Goal: Information Seeking & Learning: Learn about a topic

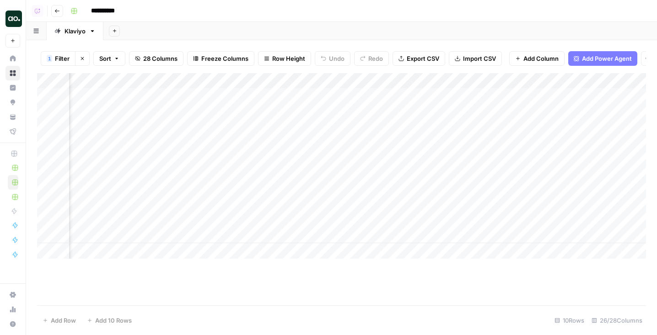
scroll to position [0, 1144]
click at [225, 95] on div "Add Column" at bounding box center [341, 166] width 609 height 186
drag, startPoint x: 245, startPoint y: 234, endPoint x: 242, endPoint y: 102, distance: 132.3
click at [242, 102] on div "Add Column" at bounding box center [341, 166] width 609 height 186
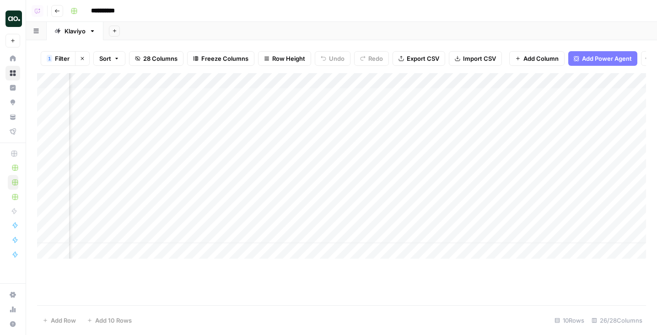
drag, startPoint x: 359, startPoint y: 97, endPoint x: 353, endPoint y: 244, distance: 147.0
click at [353, 244] on div "Add Column" at bounding box center [341, 166] width 609 height 186
click at [283, 106] on div "Add Column" at bounding box center [341, 166] width 609 height 186
click at [282, 99] on div "Add Column" at bounding box center [341, 166] width 609 height 186
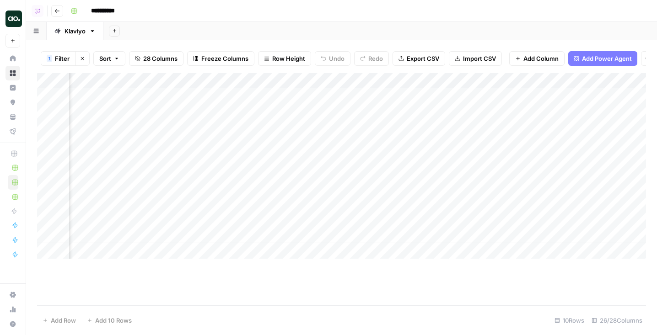
drag, startPoint x: 282, startPoint y: 145, endPoint x: 282, endPoint y: 128, distance: 17.8
click at [282, 128] on div "Add Column" at bounding box center [341, 166] width 609 height 186
click at [279, 98] on div "Add Column" at bounding box center [341, 166] width 609 height 186
drag, startPoint x: 282, startPoint y: 140, endPoint x: 282, endPoint y: 131, distance: 8.2
click at [282, 131] on div "Add Column" at bounding box center [341, 166] width 609 height 186
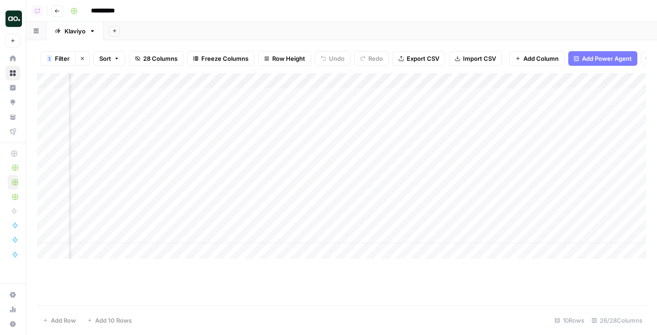
click at [284, 97] on div "Add Column" at bounding box center [341, 166] width 609 height 186
drag, startPoint x: 286, startPoint y: 141, endPoint x: 286, endPoint y: 129, distance: 12.8
click at [286, 129] on div "Add Column" at bounding box center [341, 166] width 609 height 186
click at [286, 91] on div "Add Column" at bounding box center [341, 166] width 609 height 186
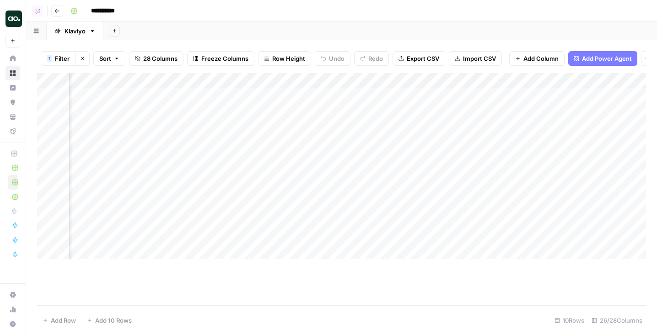
click at [135, 98] on div "Add Column" at bounding box center [341, 166] width 609 height 186
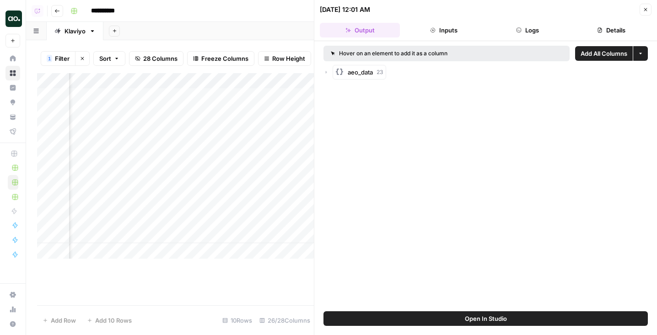
click at [326, 72] on icon "button" at bounding box center [326, 72] width 1 height 3
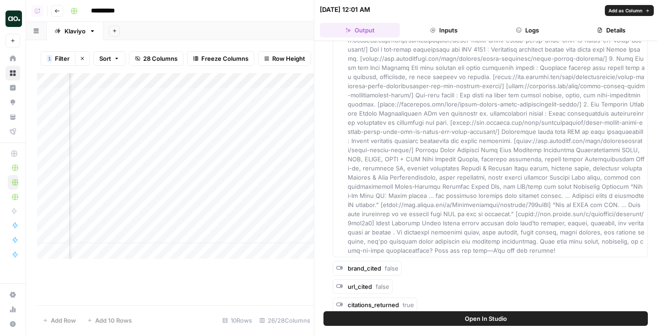
scroll to position [578, 0]
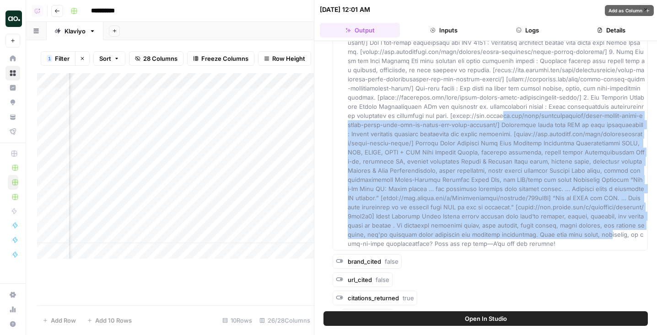
drag, startPoint x: 456, startPoint y: 229, endPoint x: 429, endPoint y: 107, distance: 125.2
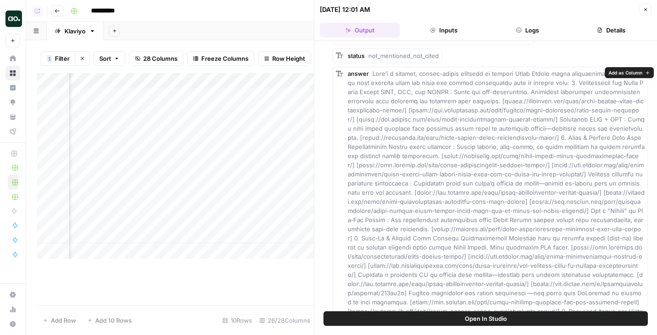
scroll to position [72, 0]
click at [644, 7] on icon "button" at bounding box center [645, 9] width 5 height 5
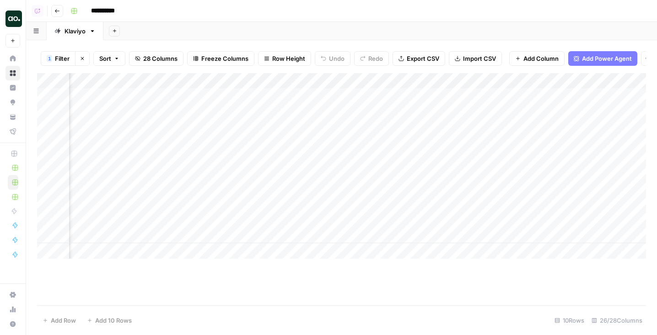
scroll to position [0, 1419]
drag, startPoint x: 422, startPoint y: 122, endPoint x: 424, endPoint y: 158, distance: 36.6
click at [424, 158] on div "Add Column" at bounding box center [341, 166] width 609 height 186
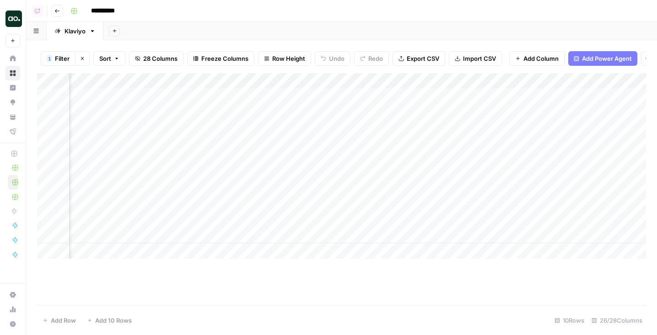
drag, startPoint x: 385, startPoint y: 105, endPoint x: 385, endPoint y: 143, distance: 38.4
click at [385, 143] on div "Add Column" at bounding box center [341, 166] width 609 height 186
drag, startPoint x: 385, startPoint y: 150, endPoint x: 385, endPoint y: 116, distance: 33.9
click at [385, 116] on div "Add Column" at bounding box center [341, 166] width 609 height 186
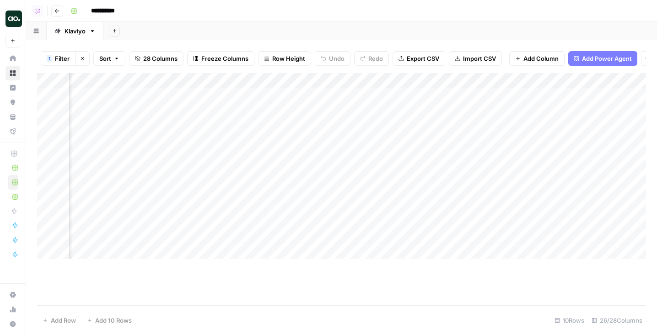
drag, startPoint x: 408, startPoint y: 237, endPoint x: 407, endPoint y: 205, distance: 31.1
click at [407, 205] on div "Add Column" at bounding box center [341, 166] width 609 height 186
click at [403, 110] on div "Add Column" at bounding box center [341, 166] width 609 height 186
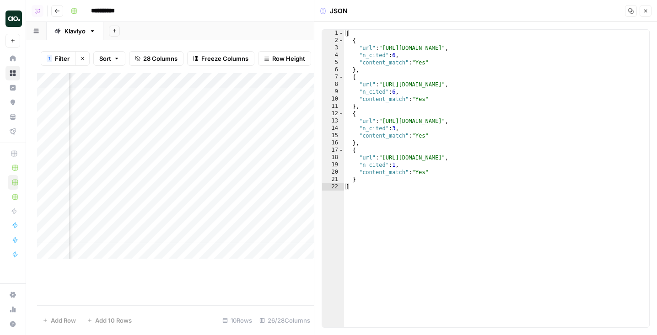
click at [647, 6] on button "Close" at bounding box center [646, 11] width 12 height 12
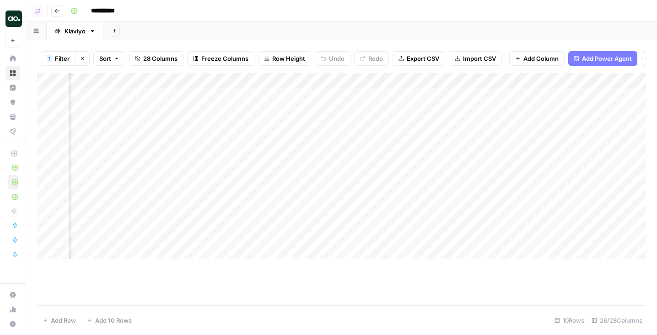
scroll to position [0, 1522]
click at [466, 95] on div "Add Column" at bounding box center [341, 166] width 609 height 186
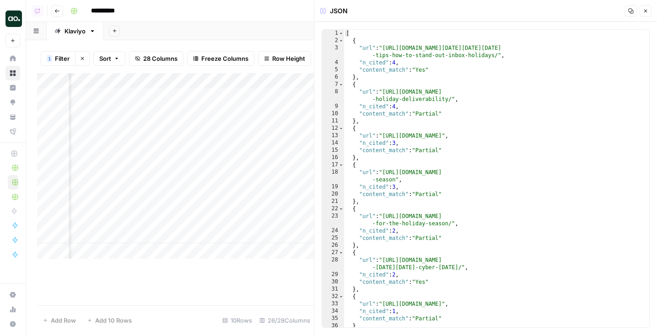
click at [646, 11] on icon "button" at bounding box center [645, 10] width 5 height 5
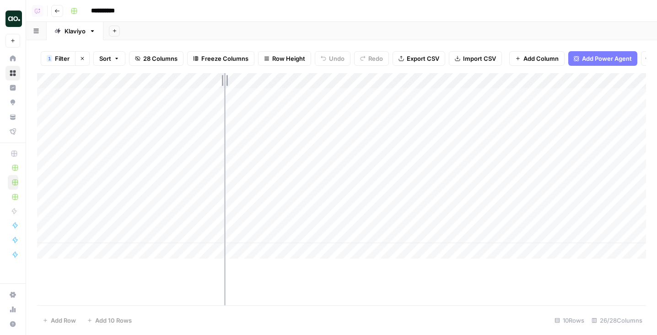
drag, startPoint x: 224, startPoint y: 81, endPoint x: 263, endPoint y: 81, distance: 38.9
click at [263, 81] on div "Add Column" at bounding box center [341, 166] width 609 height 186
drag, startPoint x: 261, startPoint y: 80, endPoint x: 285, endPoint y: 80, distance: 23.3
click at [284, 80] on div "Add Column" at bounding box center [341, 166] width 609 height 186
drag, startPoint x: 284, startPoint y: 81, endPoint x: 279, endPoint y: 81, distance: 5.0
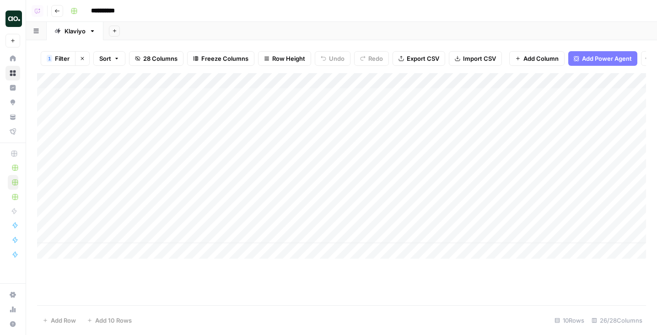
click at [279, 81] on div "Add Column" at bounding box center [341, 166] width 609 height 186
click at [503, 94] on div "Add Column" at bounding box center [341, 166] width 609 height 186
click at [474, 37] on div "Add Sheet" at bounding box center [380, 31] width 554 height 18
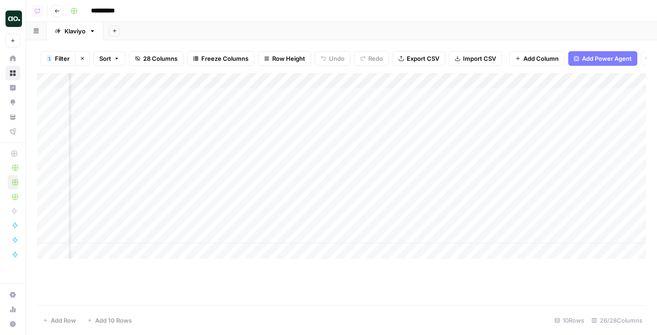
scroll to position [0, 95]
click at [561, 116] on div "Add Column" at bounding box center [341, 166] width 609 height 186
click at [506, 31] on div "Add Sheet" at bounding box center [380, 31] width 554 height 18
click at [510, 97] on div "Add Column" at bounding box center [341, 166] width 609 height 186
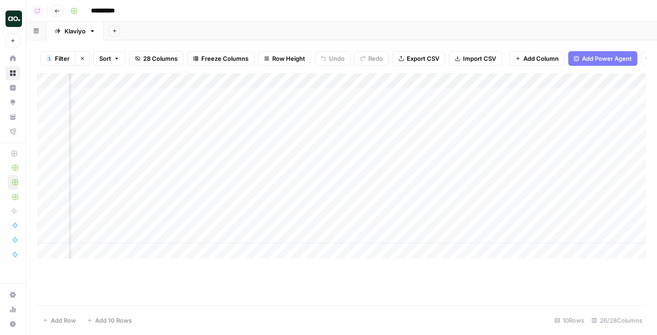
scroll to position [0, 0]
click at [267, 95] on div "Add Column" at bounding box center [341, 166] width 609 height 186
click at [395, 96] on div "Add Column" at bounding box center [341, 166] width 609 height 186
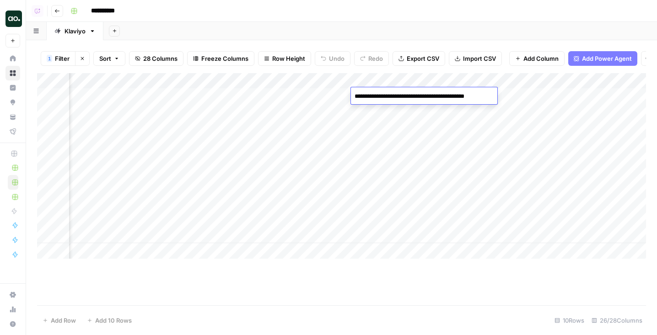
click at [404, 35] on div "Add Sheet" at bounding box center [380, 31] width 554 height 18
click at [283, 95] on div "Add Column" at bounding box center [341, 166] width 609 height 186
click at [437, 97] on div "Add Column" at bounding box center [341, 166] width 609 height 186
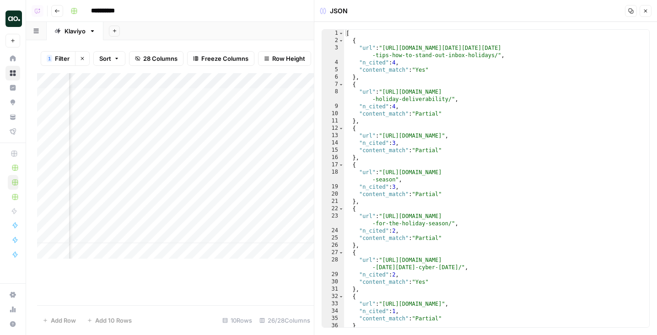
scroll to position [0, 1663]
drag, startPoint x: 400, startPoint y: 61, endPoint x: 395, endPoint y: 61, distance: 5.5
click at [395, 61] on div "[ { "url" : "https://www.mailgun.com/blog/deliverability/black-friday-cyber-mon…" at bounding box center [496, 186] width 305 height 312
drag, startPoint x: 395, startPoint y: 110, endPoint x: 406, endPoint y: 110, distance: 11.0
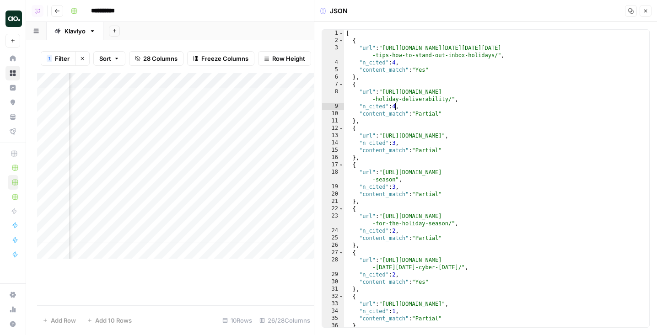
click at [406, 110] on div "[ { "url" : "https://www.mailgun.com/blog/deliverability/black-friday-cyber-mon…" at bounding box center [496, 186] width 305 height 312
click at [399, 141] on div "[ { "url" : "https://www.mailgun.com/blog/deliverability/black-friday-cyber-mon…" at bounding box center [496, 186] width 305 height 312
click at [398, 66] on div "[ { "url" : "https://www.mailgun.com/blog/deliverability/black-friday-cyber-mon…" at bounding box center [496, 186] width 305 height 312
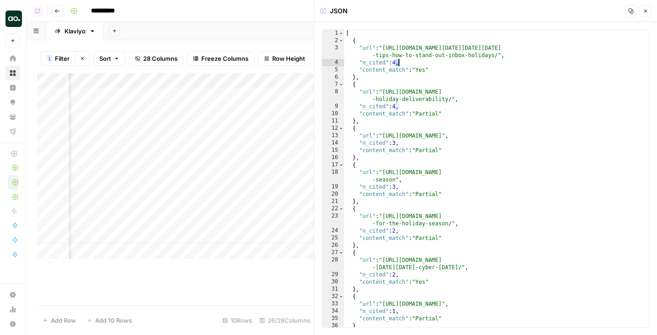
click at [398, 66] on div "[ { "url" : "https://www.mailgun.com/blog/deliverability/black-friday-cyber-mon…" at bounding box center [496, 186] width 305 height 312
click at [422, 66] on div "[ { "url" : "https://www.mailgun.com/blog/deliverability/black-friday-cyber-mon…" at bounding box center [496, 186] width 305 height 312
click at [429, 74] on div "[ { "url" : "https://www.mailgun.com/blog/deliverability/black-friday-cyber-mon…" at bounding box center [496, 186] width 305 height 312
click at [438, 74] on div "[ { "url" : "https://www.mailgun.com/blog/deliverability/black-friday-cyber-mon…" at bounding box center [496, 186] width 305 height 312
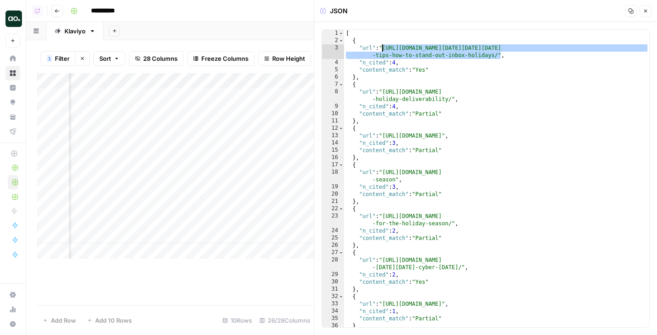
drag, startPoint x: 501, startPoint y: 57, endPoint x: 383, endPoint y: 50, distance: 117.3
click at [383, 50] on div "[ { "url" : "https://www.mailgun.com/blog/deliverability/black-friday-cyber-mon…" at bounding box center [496, 186] width 305 height 312
click at [539, 47] on div "[ { "url" : "https://www.mailgun.com/blog/deliverability/black-friday-cyber-mon…" at bounding box center [496, 186] width 305 height 312
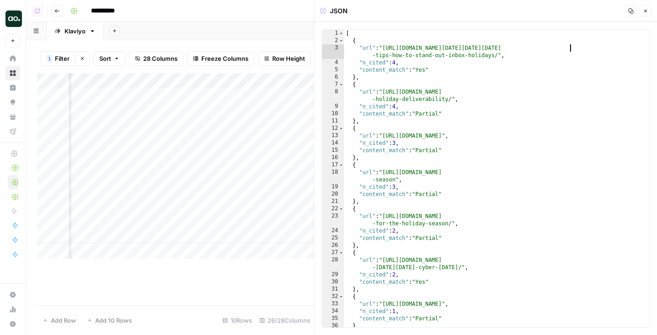
click at [571, 47] on div "[ { "url" : "https://www.mailgun.com/blog/deliverability/black-friday-cyber-mon…" at bounding box center [496, 186] width 305 height 312
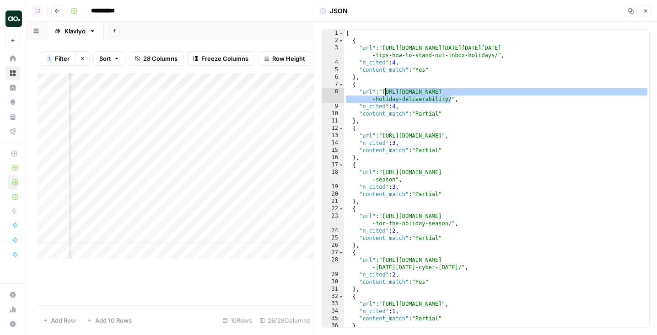
drag, startPoint x: 452, startPoint y: 99, endPoint x: 385, endPoint y: 93, distance: 67.5
click at [385, 93] on div "[ { "url" : "https://www.mailgun.com/blog/deliverability/black-friday-cyber-mon…" at bounding box center [496, 186] width 305 height 312
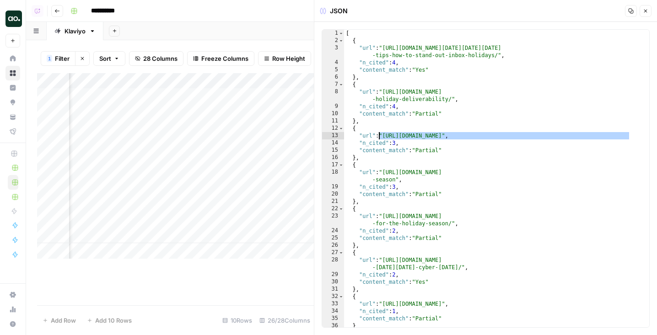
drag, startPoint x: 633, startPoint y: 136, endPoint x: 379, endPoint y: 136, distance: 253.9
click at [379, 136] on div "[ { "url" : "https://www.mailgun.com/blog/deliverability/black-friday-cyber-mon…" at bounding box center [496, 186] width 305 height 312
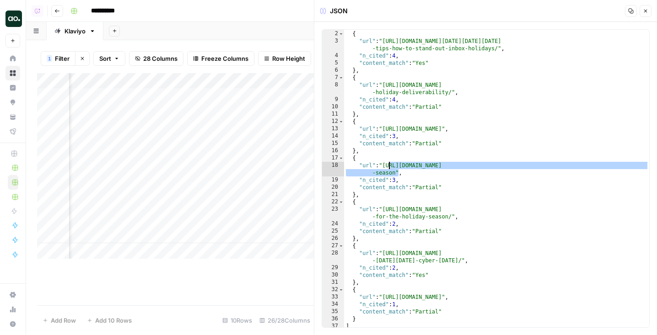
drag, startPoint x: 399, startPoint y: 175, endPoint x: 389, endPoint y: 163, distance: 15.6
click at [389, 163] on div "[ { "url" : "https://www.mailgun.com/blog/deliverability/black-friday-cyber-mon…" at bounding box center [496, 179] width 305 height 312
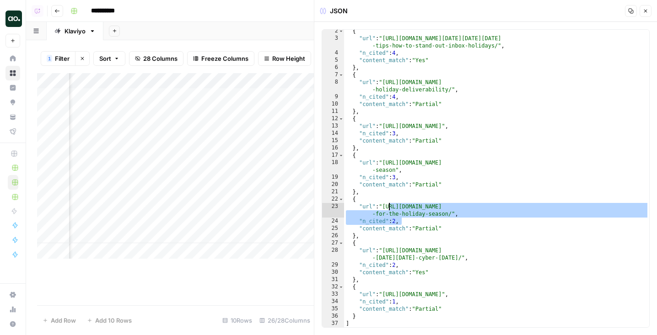
drag, startPoint x: 464, startPoint y: 218, endPoint x: 387, endPoint y: 207, distance: 77.6
click at [387, 207] on div "{ "url" : "https://www.mailgun.com/blog/deliverability/black-friday-cyber-monda…" at bounding box center [496, 183] width 305 height 312
type textarea "**********"
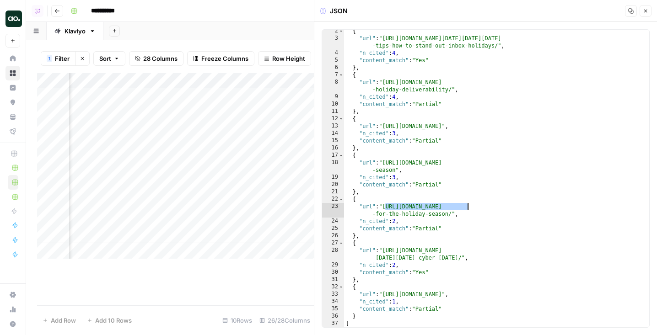
drag, startPoint x: 384, startPoint y: 206, endPoint x: 466, endPoint y: 210, distance: 81.5
click at [466, 210] on div "{ "url" : "https://www.mailgun.com/blog/deliverability/black-friday-cyber-monda…" at bounding box center [496, 183] width 305 height 312
click at [651, 12] on button "Close" at bounding box center [646, 11] width 12 height 12
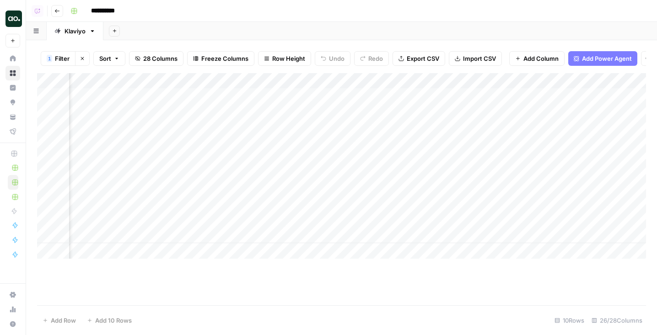
scroll to position [0, 1720]
click at [345, 220] on div "Add Column" at bounding box center [341, 166] width 609 height 186
click at [344, 205] on div "Add Column" at bounding box center [341, 166] width 609 height 186
click at [350, 219] on div "Add Column" at bounding box center [341, 166] width 609 height 186
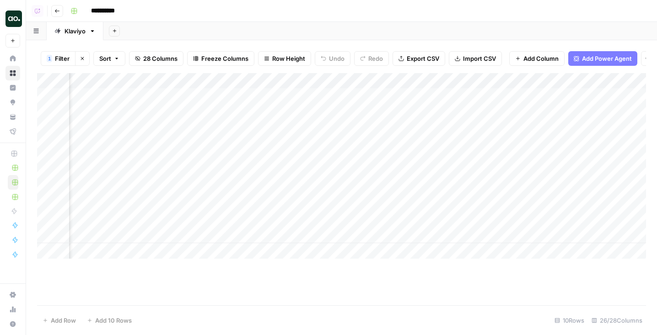
click at [350, 206] on div "Add Column" at bounding box center [341, 166] width 609 height 186
click at [350, 216] on div "Add Column" at bounding box center [341, 166] width 609 height 186
click at [320, 205] on div "Add Column" at bounding box center [341, 166] width 609 height 186
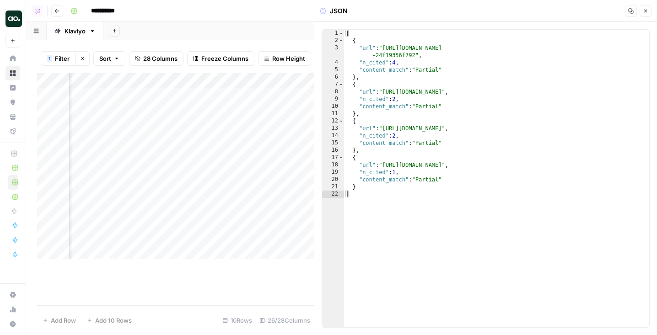
click at [643, 10] on icon "button" at bounding box center [645, 10] width 5 height 5
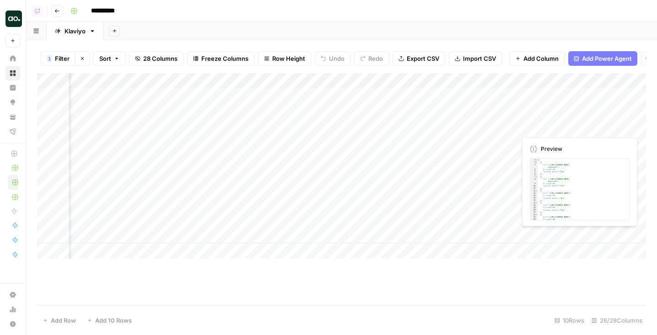
scroll to position [0, 1741]
click at [300, 110] on div "Add Column" at bounding box center [341, 166] width 609 height 186
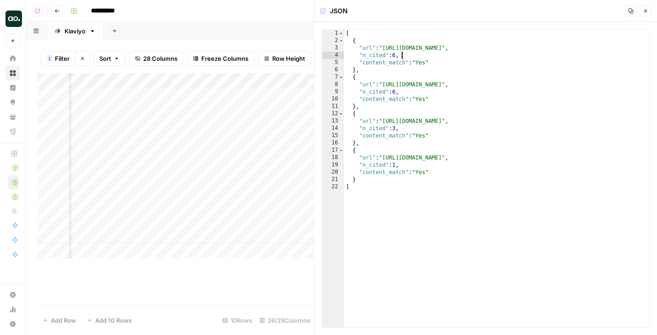
click at [418, 57] on div "[ { "url" : "https://netcorecloud.com/blog/ecommerce-personalization-trends/" ,…" at bounding box center [496, 186] width 305 height 312
click at [424, 77] on div "[ { "url" : "https://netcorecloud.com/blog/ecommerce-personalization-trends/" ,…" at bounding box center [496, 186] width 305 height 312
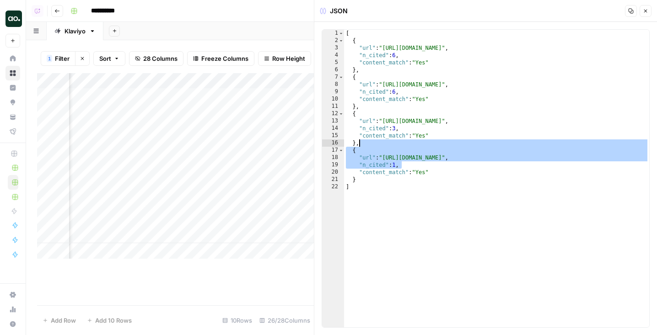
drag, startPoint x: 435, startPoint y: 166, endPoint x: 391, endPoint y: 56, distance: 118.3
click at [391, 56] on div "[ { "url" : "https://netcorecloud.com/blog/ecommerce-personalization-trends/" ,…" at bounding box center [496, 186] width 305 height 312
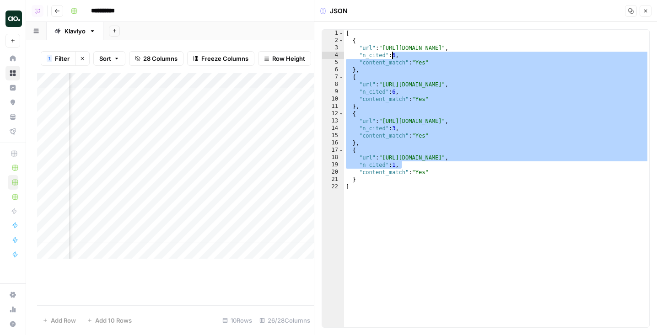
click at [539, 124] on div "[ { "url" : "https://netcorecloud.com/blog/ecommerce-personalization-trends/" ,…" at bounding box center [496, 186] width 305 height 312
type textarea "**********"
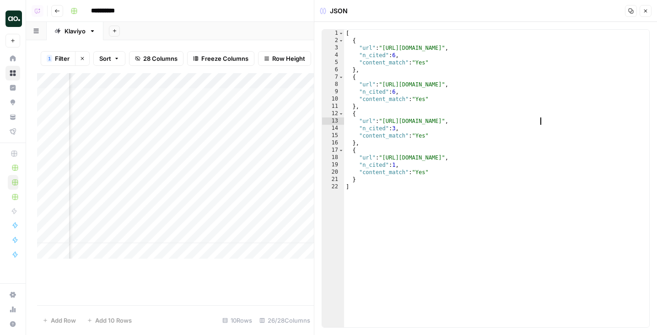
click at [646, 11] on icon "button" at bounding box center [645, 11] width 3 height 3
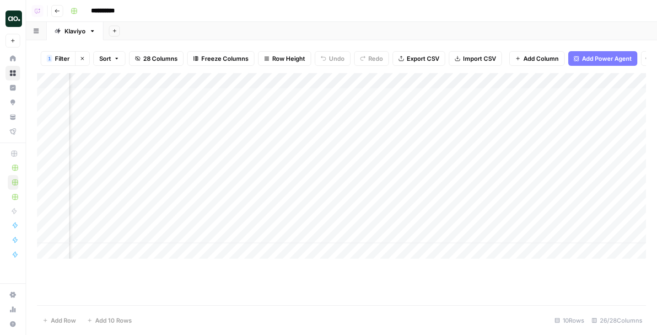
scroll to position [0, 917]
click at [362, 234] on div "Add Column" at bounding box center [341, 166] width 609 height 186
click at [367, 236] on div "Add Column" at bounding box center [341, 166] width 609 height 186
click at [320, 237] on div "Add Column" at bounding box center [341, 166] width 609 height 186
click at [378, 237] on div "Add Column" at bounding box center [341, 166] width 609 height 186
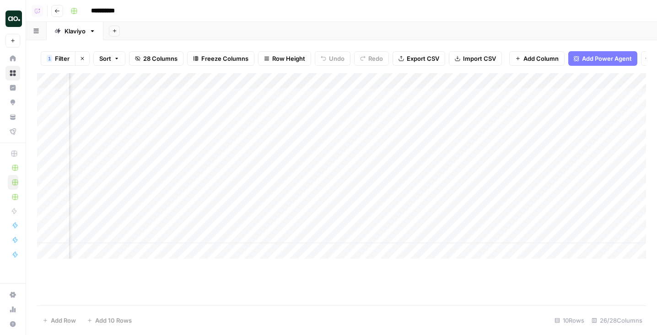
click at [368, 231] on div "Add Column" at bounding box center [341, 166] width 609 height 186
click at [368, 231] on textarea "****" at bounding box center [420, 236] width 146 height 13
click at [285, 238] on div "Add Column" at bounding box center [341, 166] width 609 height 186
click at [384, 79] on div "Add Column" at bounding box center [341, 166] width 609 height 186
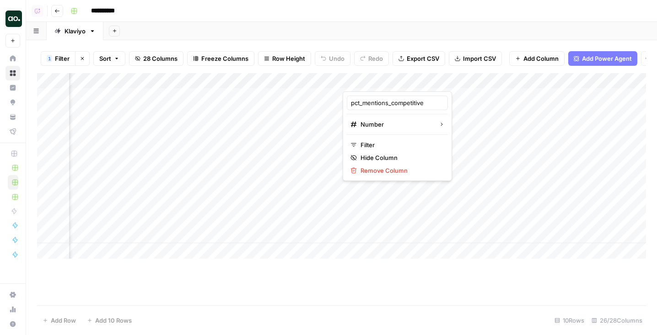
click at [397, 27] on div "Add Sheet" at bounding box center [380, 31] width 554 height 18
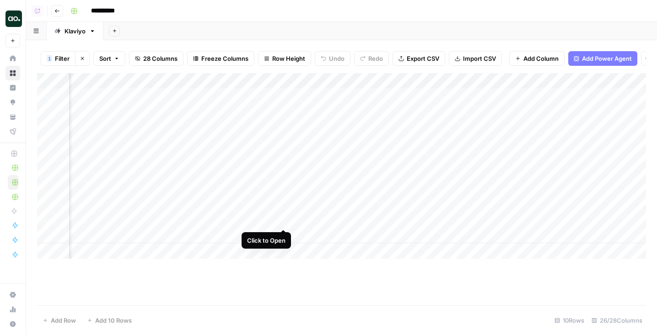
click at [286, 219] on div "Add Column" at bounding box center [341, 166] width 609 height 186
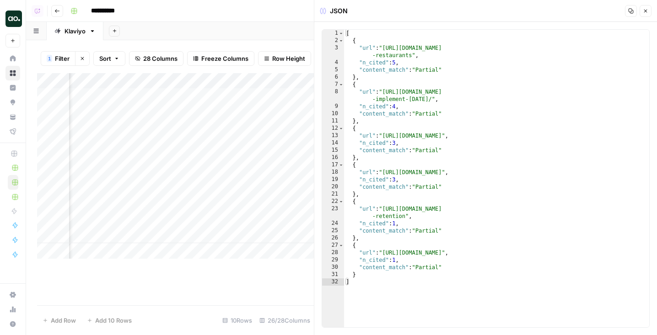
type textarea "**********"
drag, startPoint x: 472, startPoint y: 50, endPoint x: 571, endPoint y: 54, distance: 99.8
click at [571, 54] on div "[ { "url" : "https://reelo.io/blog/11-customer-retention-strategies-that-actual…" at bounding box center [496, 186] width 305 height 312
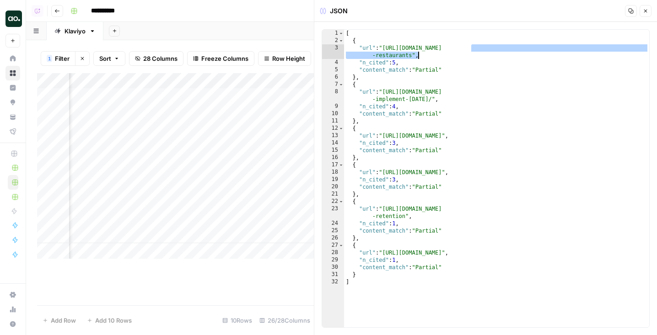
click at [571, 54] on div "[ { "url" : "https://reelo.io/blog/11-customer-retention-strategies-that-actual…" at bounding box center [496, 186] width 305 height 312
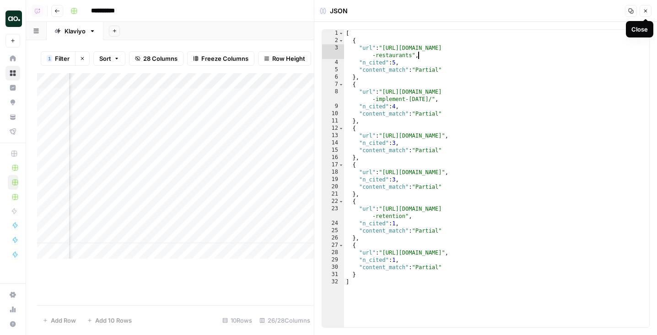
click at [644, 11] on icon "button" at bounding box center [645, 10] width 5 height 5
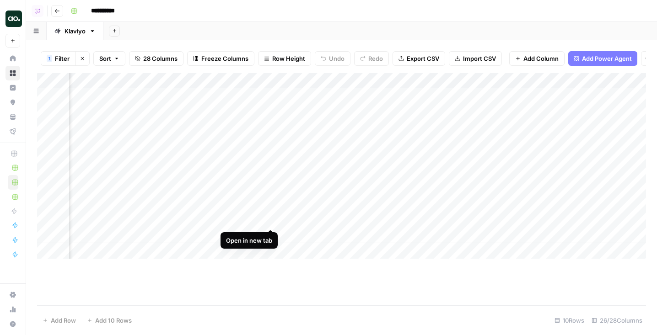
scroll to position [0, 147]
click at [503, 221] on div "Add Column" at bounding box center [341, 166] width 609 height 186
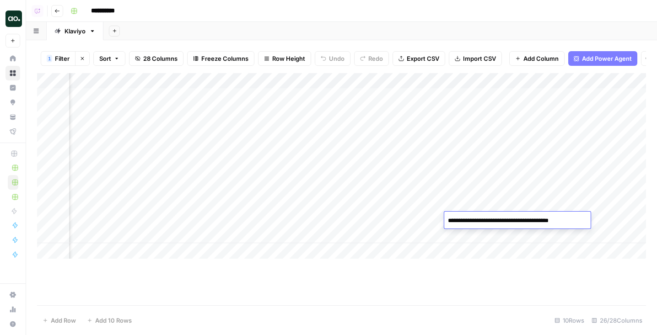
drag, startPoint x: 448, startPoint y: 221, endPoint x: 577, endPoint y: 221, distance: 129.5
click at [577, 221] on textarea "**********" at bounding box center [517, 221] width 146 height 13
click at [511, 14] on div "**********" at bounding box center [357, 11] width 581 height 15
click at [191, 221] on div "Add Column" at bounding box center [341, 166] width 609 height 186
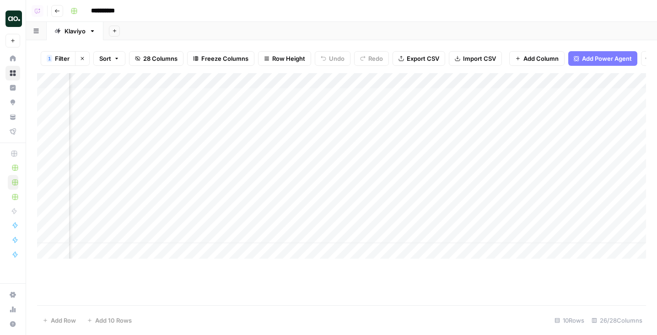
scroll to position [0, 1744]
click at [289, 221] on div "Add Column" at bounding box center [341, 166] width 609 height 186
click at [297, 221] on div "Add Column" at bounding box center [341, 166] width 609 height 186
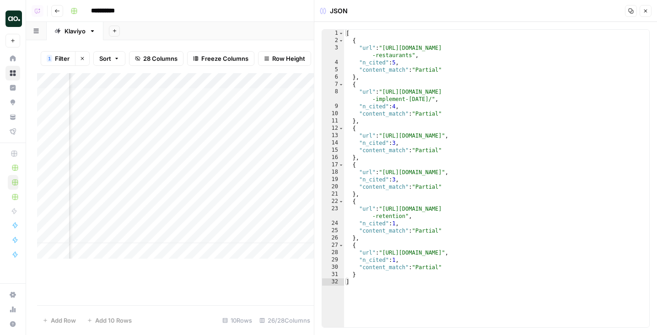
click at [650, 11] on button "Close" at bounding box center [646, 11] width 12 height 12
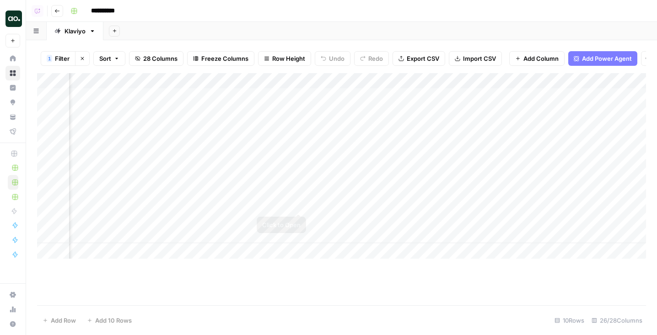
click at [296, 204] on div "Add Column" at bounding box center [341, 166] width 609 height 186
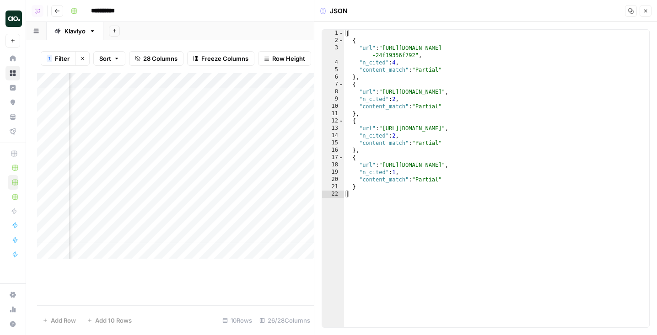
type textarea "**********"
drag, startPoint x: 414, startPoint y: 55, endPoint x: 387, endPoint y: 49, distance: 27.2
click at [387, 49] on div "[ { "url" : "https://upshot-ai.medium.com/top-email-marketing-strategies-for-20…" at bounding box center [496, 186] width 305 height 312
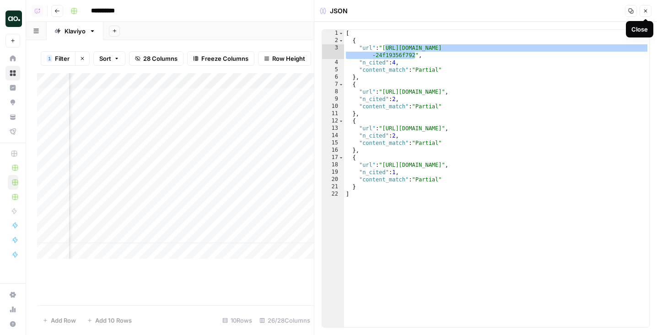
click at [647, 14] on button "Close" at bounding box center [646, 11] width 12 height 12
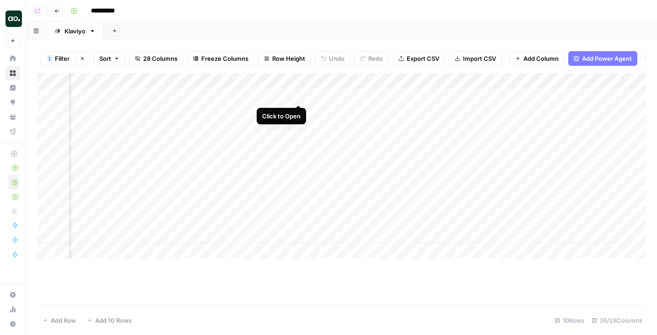
click at [296, 93] on div "Add Column" at bounding box center [341, 166] width 609 height 186
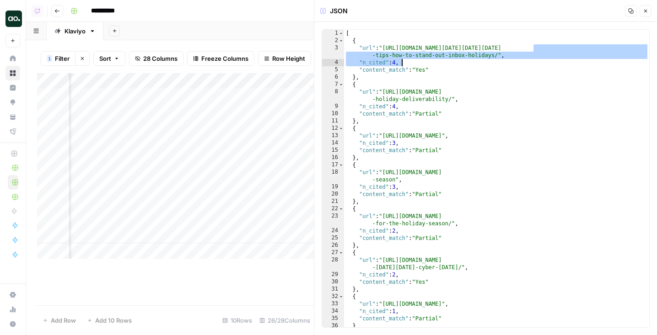
drag, startPoint x: 532, startPoint y: 47, endPoint x: 596, endPoint y: 59, distance: 64.8
click at [596, 60] on div "[ { "url" : "https://www.mailgun.com/blog/deliverability/black-friday-cyber-mon…" at bounding box center [496, 186] width 305 height 312
click at [596, 59] on div "[ { "url" : "https://www.mailgun.com/blog/deliverability/black-friday-cyber-mon…" at bounding box center [496, 186] width 305 height 312
type textarea "**********"
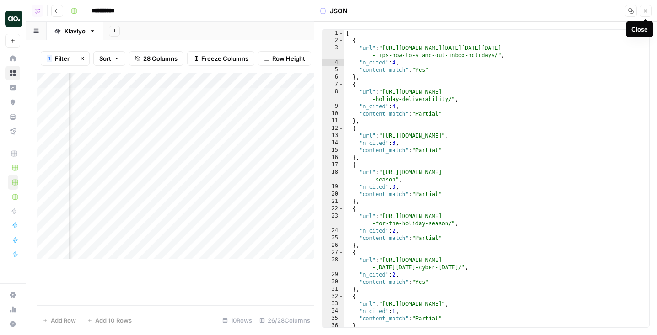
click at [650, 9] on button "Close" at bounding box center [646, 11] width 12 height 12
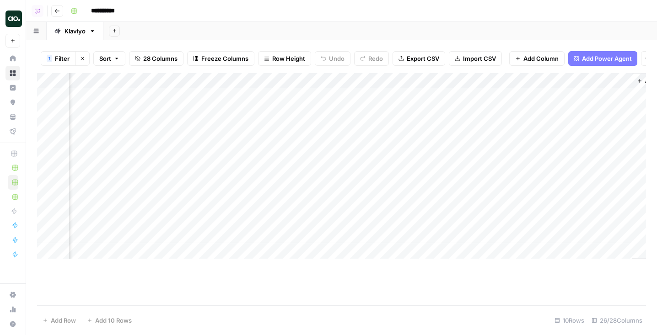
scroll to position [0, 1692]
click at [350, 97] on div "Add Column" at bounding box center [341, 166] width 609 height 186
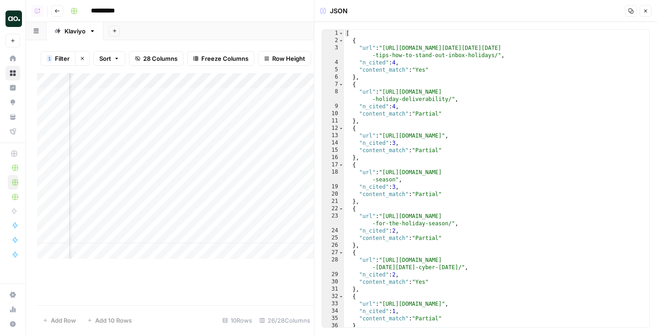
click at [641, 10] on button "Close" at bounding box center [646, 11] width 12 height 12
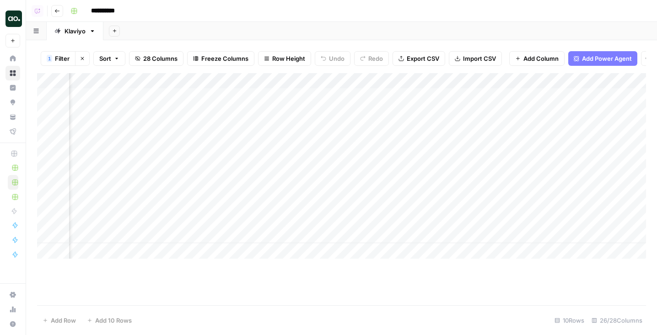
scroll to position [0, 707]
click at [269, 97] on div "Add Column" at bounding box center [341, 166] width 609 height 186
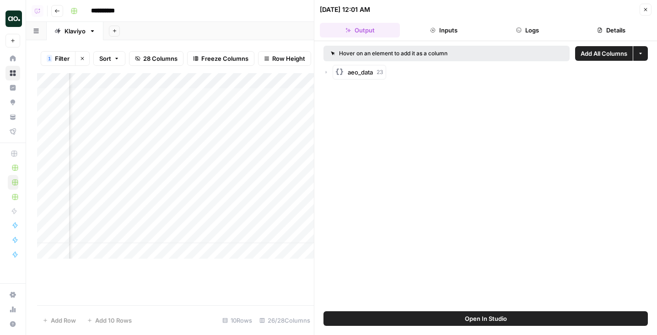
click at [326, 70] on icon "button" at bounding box center [325, 72] width 5 height 5
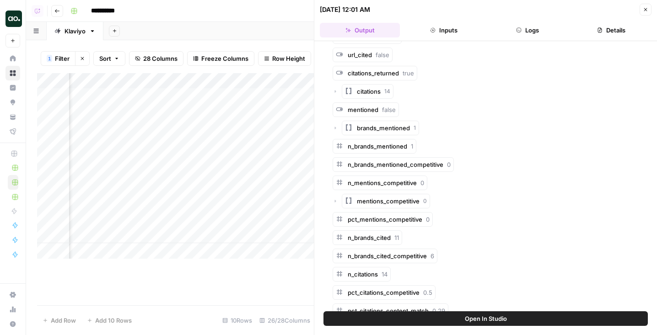
scroll to position [803, 0]
click at [334, 89] on icon "button" at bounding box center [335, 91] width 5 height 5
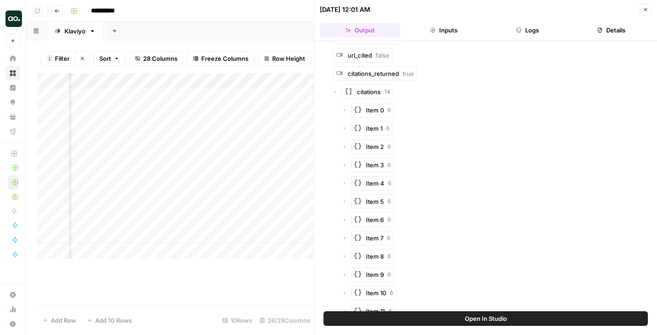
click at [346, 108] on icon "button" at bounding box center [344, 110] width 5 height 5
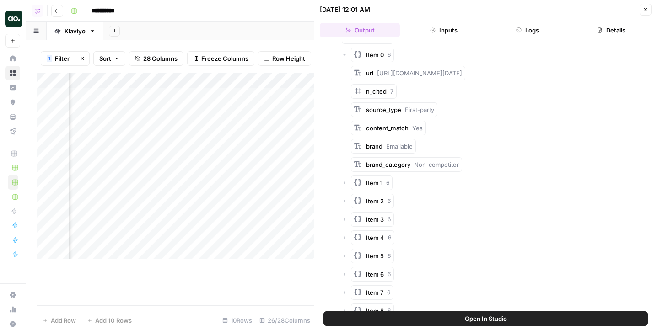
click at [343, 180] on icon "button" at bounding box center [344, 182] width 5 height 5
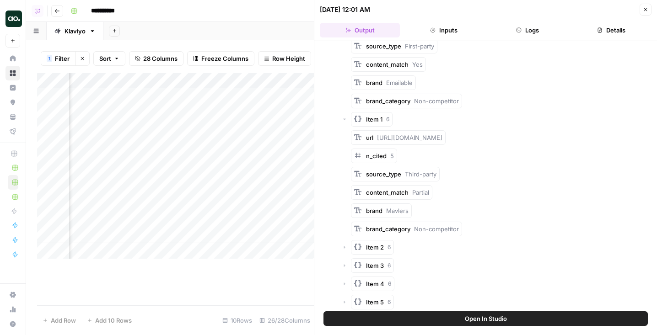
scroll to position [962, 0]
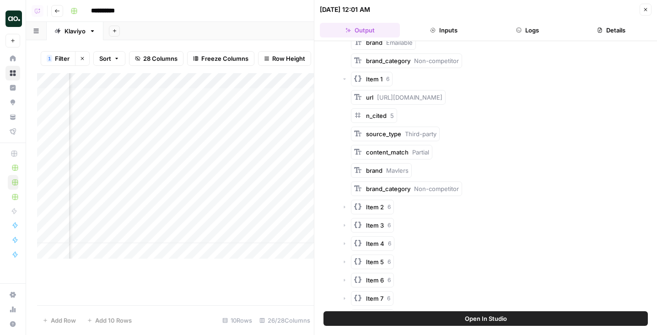
click at [345, 205] on icon "button" at bounding box center [344, 207] width 5 height 5
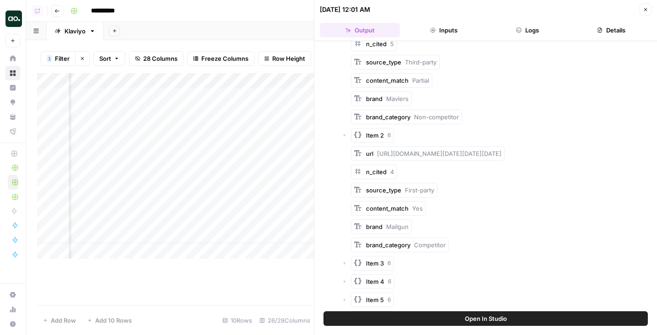
scroll to position [1226, 0]
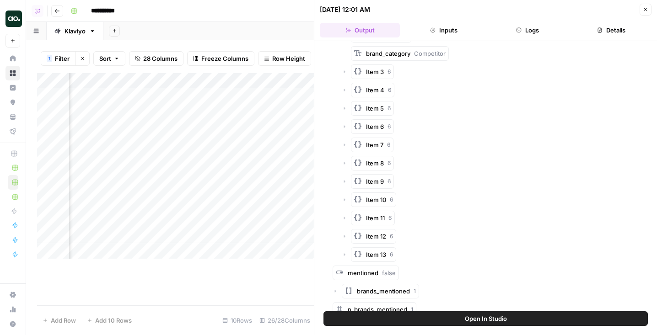
click at [346, 69] on icon "button" at bounding box center [344, 71] width 5 height 5
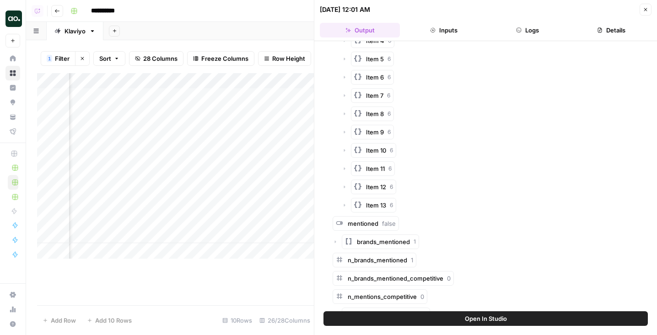
scroll to position [1447, 0]
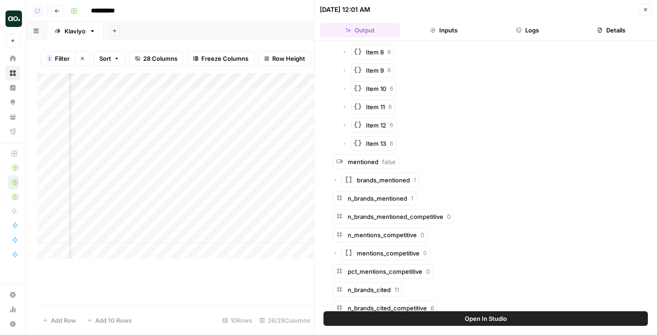
click at [645, 14] on button "Close" at bounding box center [646, 10] width 12 height 12
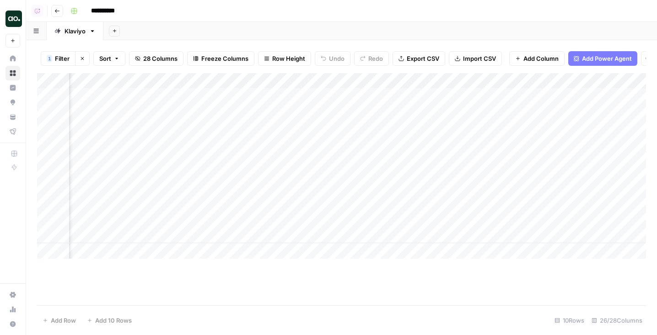
scroll to position [0, 1102]
click at [320, 140] on div "Add Column" at bounding box center [341, 166] width 609 height 186
click at [259, 141] on div "Add Column" at bounding box center [341, 166] width 609 height 186
drag, startPoint x: 350, startPoint y: 140, endPoint x: 252, endPoint y: 140, distance: 98.8
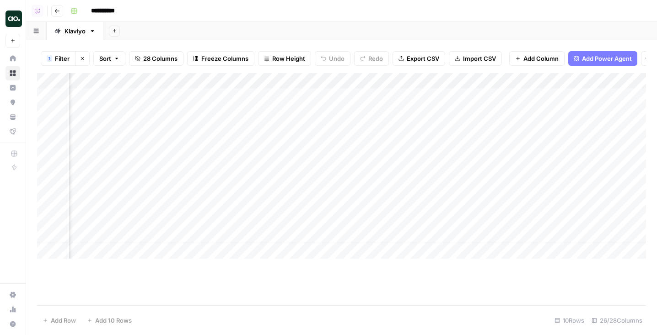
click at [252, 140] on div "Add Column" at bounding box center [341, 166] width 609 height 186
click at [179, 145] on div "Add Column" at bounding box center [341, 166] width 609 height 186
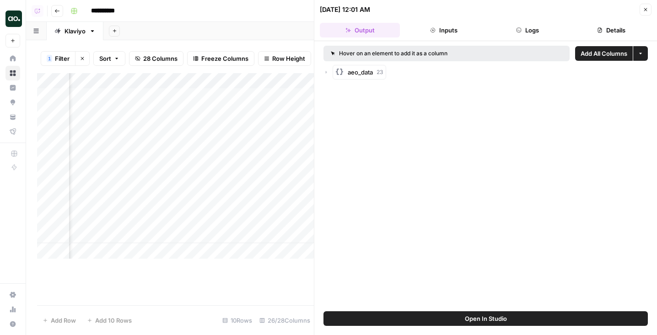
click at [323, 74] on div "Hover on an element to add it as a column Add All Columns More options aeo_data…" at bounding box center [485, 176] width 343 height 270
click at [326, 74] on icon "button" at bounding box center [325, 72] width 5 height 5
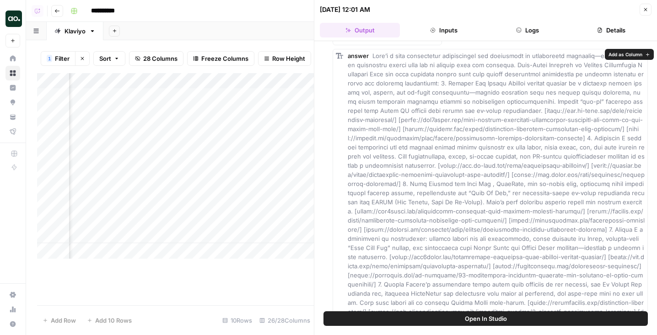
scroll to position [91, 0]
click at [644, 8] on icon "button" at bounding box center [645, 9] width 5 height 5
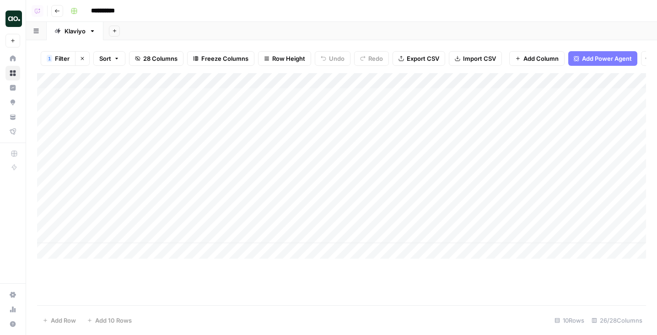
scroll to position [0, 261]
click at [272, 99] on div "Add Column" at bounding box center [341, 166] width 609 height 186
click at [247, 115] on div "Add Column" at bounding box center [341, 166] width 609 height 186
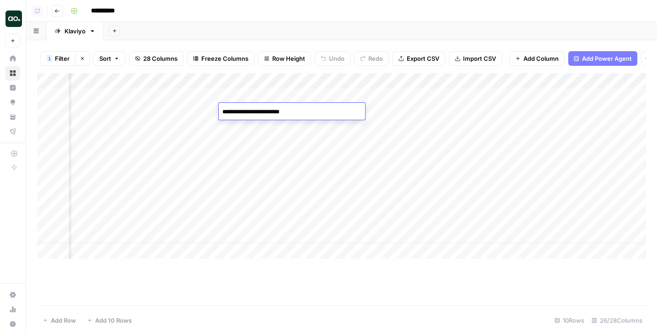
click at [292, 112] on textarea "**********" at bounding box center [292, 112] width 146 height 13
click at [300, 26] on div "Add Sheet" at bounding box center [380, 31] width 554 height 18
drag, startPoint x: 277, startPoint y: 92, endPoint x: 278, endPoint y: 238, distance: 146.0
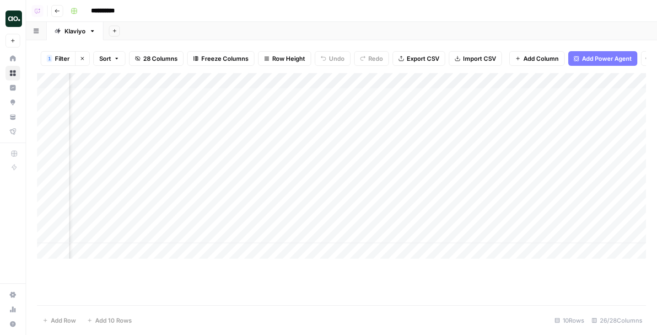
click at [278, 238] on div "Add Column" at bounding box center [341, 166] width 609 height 186
click at [277, 90] on div "Add Column" at bounding box center [341, 166] width 609 height 186
click at [296, 124] on div "Add Column" at bounding box center [341, 166] width 609 height 186
drag, startPoint x: 277, startPoint y: 80, endPoint x: 279, endPoint y: 211, distance: 131.8
click at [279, 211] on div "Add Column" at bounding box center [341, 166] width 609 height 186
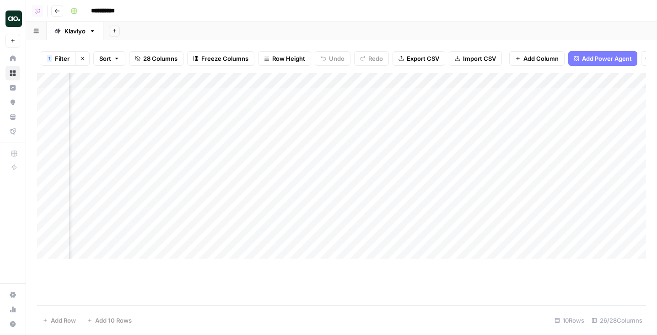
click at [275, 165] on div "Add Column" at bounding box center [341, 166] width 609 height 186
drag, startPoint x: 270, startPoint y: 175, endPoint x: 547, endPoint y: 191, distance: 277.7
click at [547, 191] on div "Add Column" at bounding box center [341, 166] width 609 height 186
click at [284, 164] on div "Add Column" at bounding box center [341, 166] width 609 height 186
drag, startPoint x: 290, startPoint y: 177, endPoint x: 517, endPoint y: 186, distance: 226.7
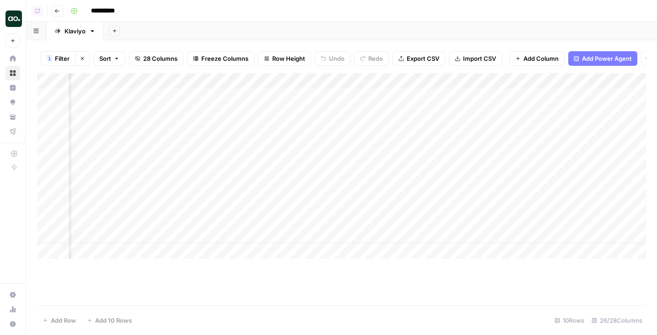
click at [517, 186] on div "Add Column" at bounding box center [341, 166] width 609 height 186
click at [424, 26] on div "Add Sheet" at bounding box center [380, 31] width 554 height 18
click at [320, 82] on div "Add Column" at bounding box center [341, 166] width 609 height 186
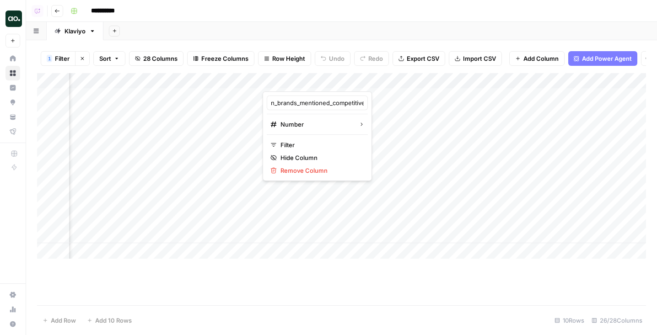
click at [415, 25] on div "Add Sheet" at bounding box center [380, 31] width 554 height 18
click at [316, 73] on div "Add Column" at bounding box center [341, 166] width 609 height 186
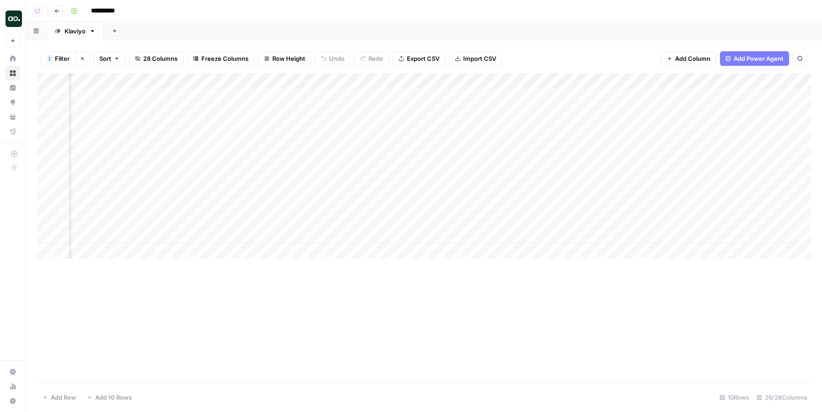
scroll to position [0, 872]
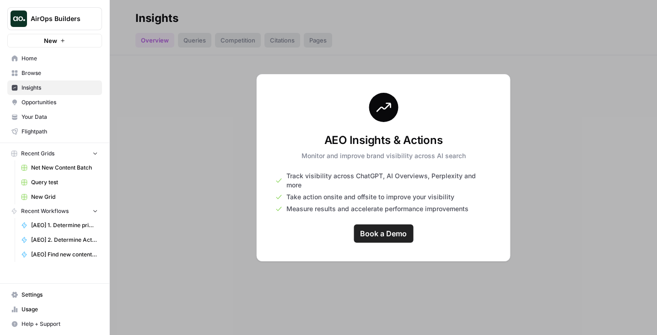
click at [92, 22] on icon "Workspace: AirOps Builders" at bounding box center [94, 18] width 9 height 9
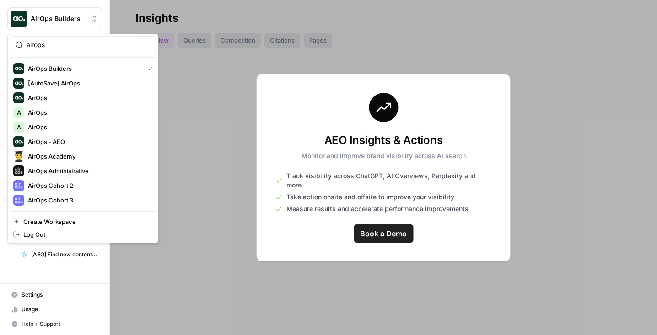
type input "airops"
click at [64, 98] on span "AirOps" at bounding box center [88, 97] width 121 height 9
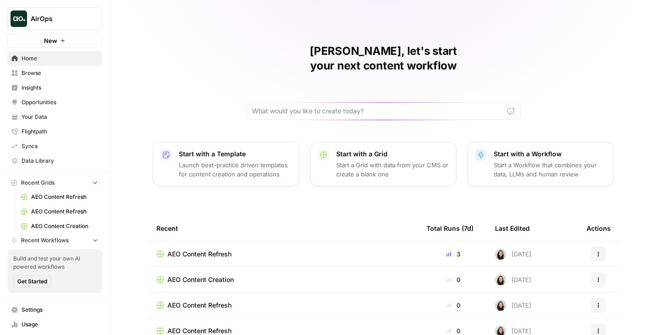
click at [94, 25] on button "AirOps" at bounding box center [54, 18] width 95 height 23
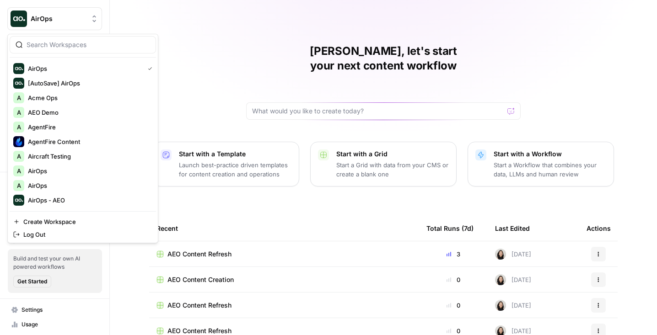
click at [75, 49] on div at bounding box center [83, 44] width 146 height 17
type input "klav"
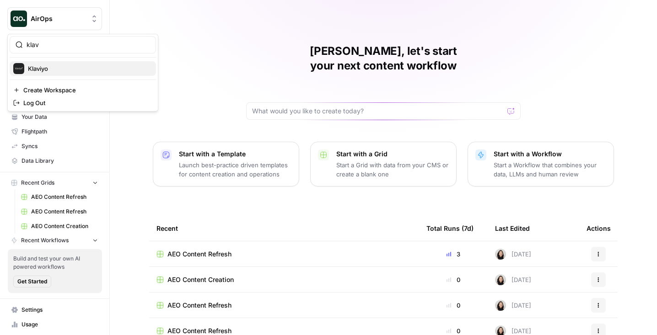
click at [61, 73] on div "Klaviyo" at bounding box center [82, 68] width 139 height 11
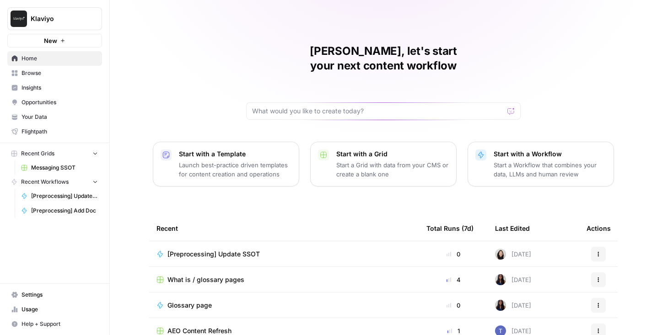
click at [44, 75] on span "Browse" at bounding box center [60, 73] width 76 height 8
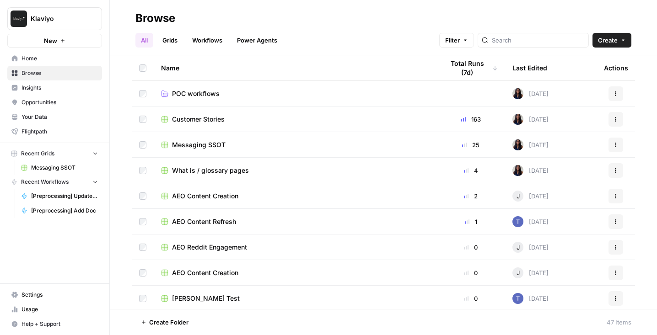
click at [44, 87] on span "Insights" at bounding box center [60, 88] width 76 height 8
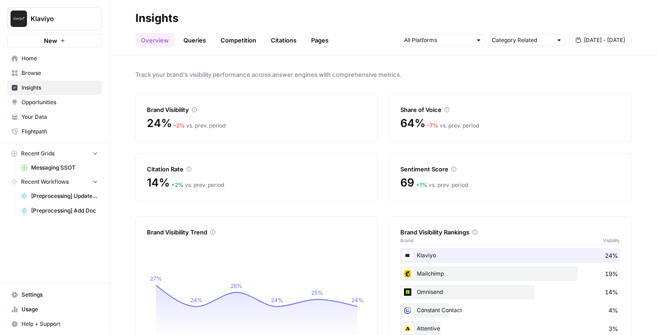
click at [186, 39] on link "Queries" at bounding box center [194, 40] width 33 height 15
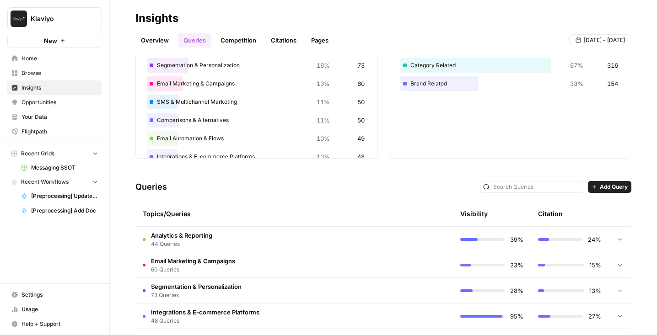
scroll to position [148, 0]
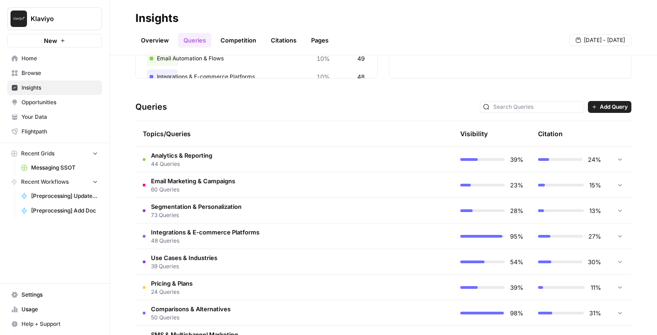
click at [191, 158] on span "Analytics & Reporting" at bounding box center [181, 155] width 61 height 9
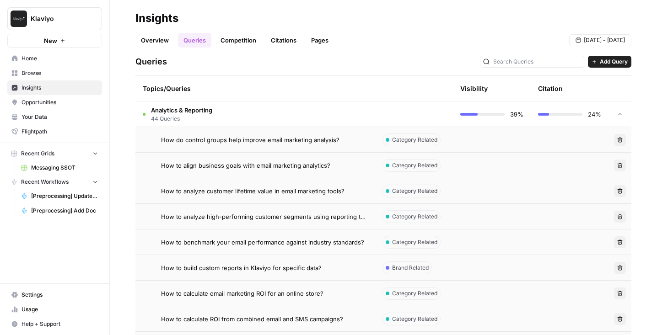
scroll to position [197, 0]
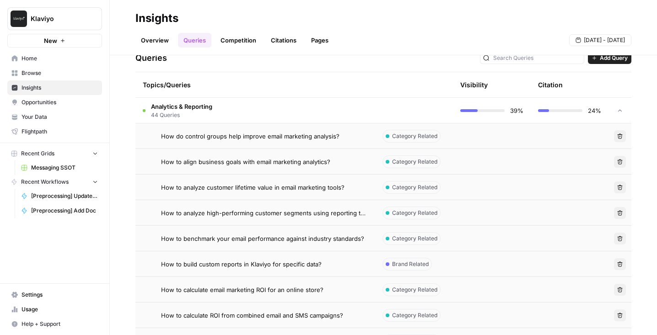
click at [210, 161] on span "How to align business goals with email marketing analytics?" at bounding box center [245, 161] width 169 height 9
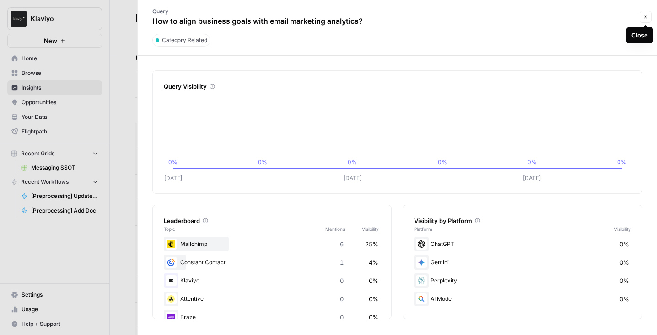
click at [642, 15] on button "Close" at bounding box center [646, 17] width 12 height 12
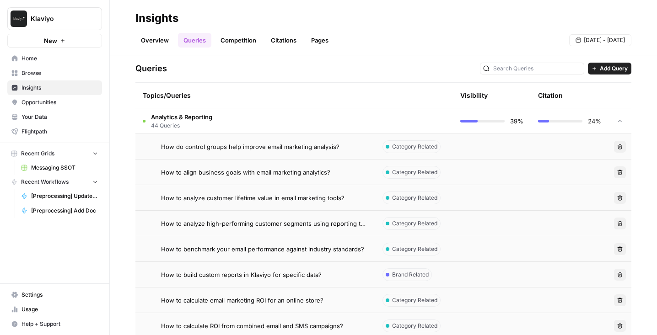
scroll to position [184, 0]
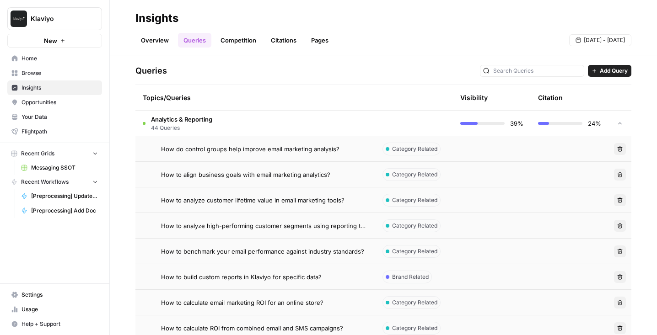
click at [254, 167] on td "How to align business goals with email marketing analytics?" at bounding box center [255, 174] width 240 height 25
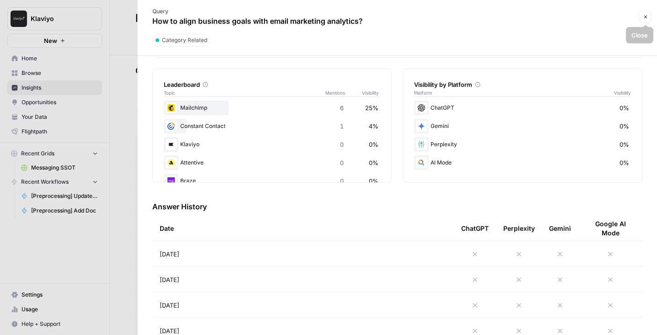
scroll to position [222, 0]
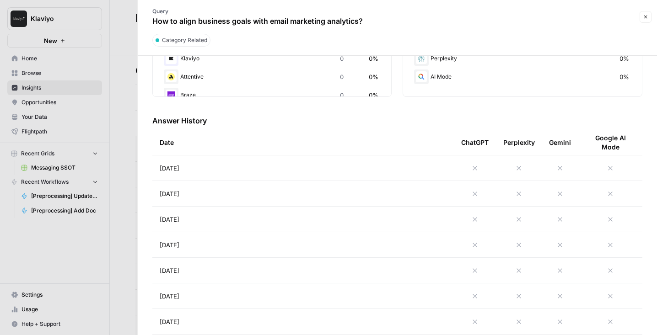
click at [641, 18] on button "Close" at bounding box center [646, 17] width 12 height 12
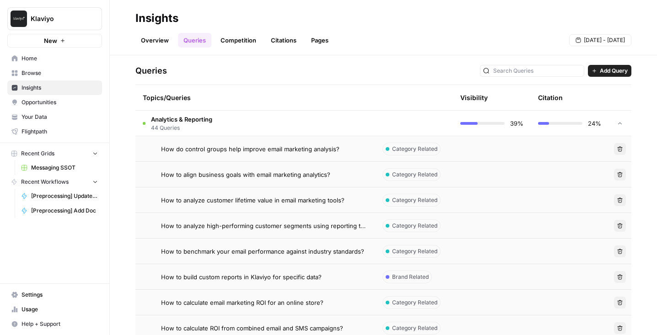
click at [307, 201] on span "How to analyze customer lifetime value in email marketing tools?" at bounding box center [252, 200] width 183 height 9
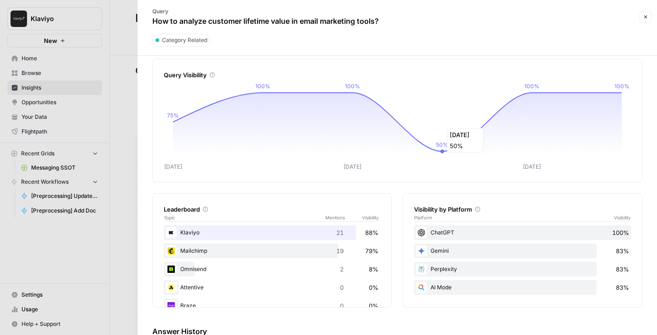
scroll to position [29, 0]
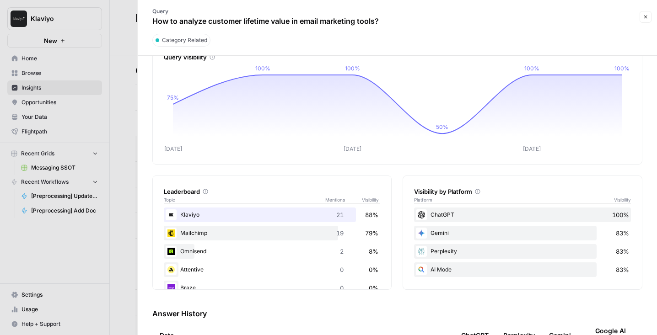
click at [647, 16] on icon "button" at bounding box center [645, 16] width 5 height 5
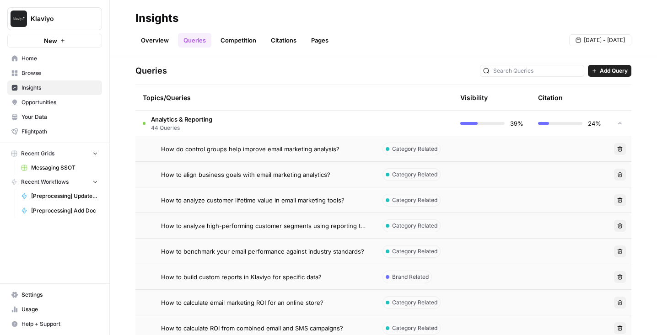
click at [276, 205] on td "How to analyze customer lifetime value in email marketing tools?" at bounding box center [255, 200] width 240 height 25
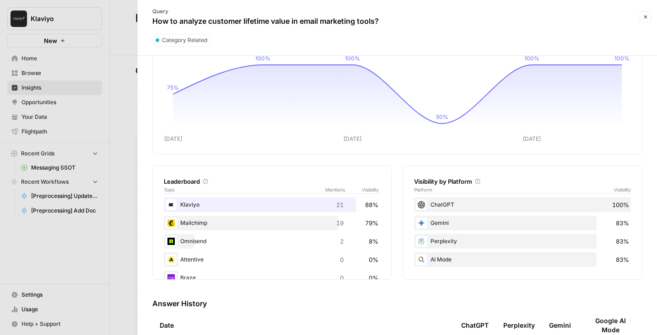
click at [192, 228] on div "Mailchimp 19 79%" at bounding box center [272, 223] width 217 height 15
drag, startPoint x: 459, startPoint y: 201, endPoint x: 420, endPoint y: 201, distance: 39.3
click at [420, 201] on div "ChatGPT 100%" at bounding box center [522, 205] width 217 height 15
drag, startPoint x: 426, startPoint y: 205, endPoint x: 473, endPoint y: 205, distance: 46.7
click at [473, 205] on div "ChatGPT 100%" at bounding box center [522, 205] width 217 height 15
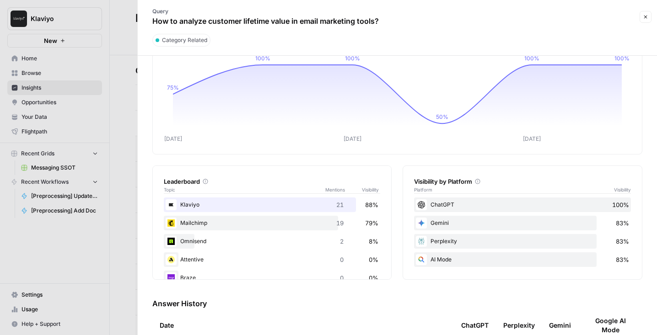
click at [473, 205] on div "ChatGPT 100%" at bounding box center [522, 205] width 217 height 15
drag, startPoint x: 467, startPoint y: 205, endPoint x: 450, endPoint y: 204, distance: 16.5
click at [451, 204] on div "ChatGPT 100%" at bounding box center [522, 205] width 217 height 15
click at [642, 22] on button "Close" at bounding box center [646, 17] width 12 height 12
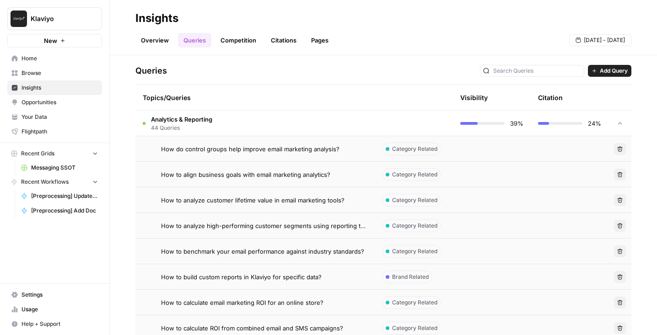
click at [314, 234] on td "How to analyze high-performing customer segments using reporting tools?" at bounding box center [255, 225] width 240 height 25
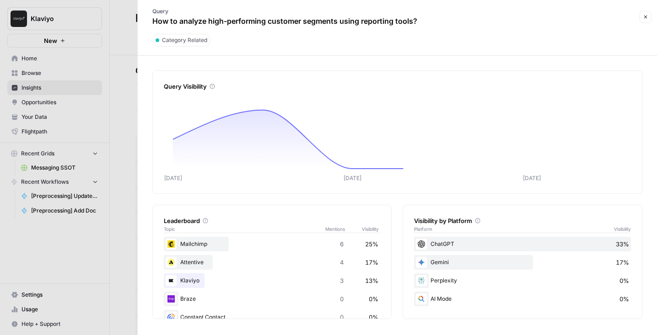
scroll to position [1, 0]
click at [642, 18] on button "Close" at bounding box center [646, 17] width 12 height 12
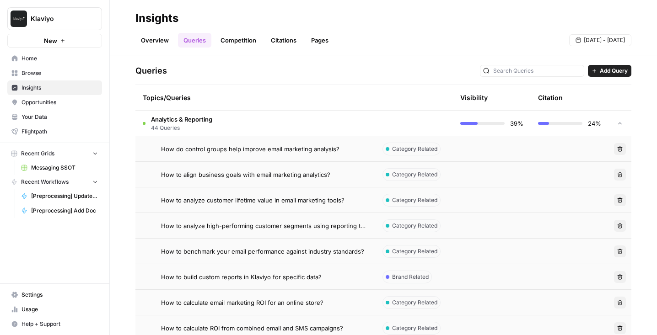
scroll to position [196, 0]
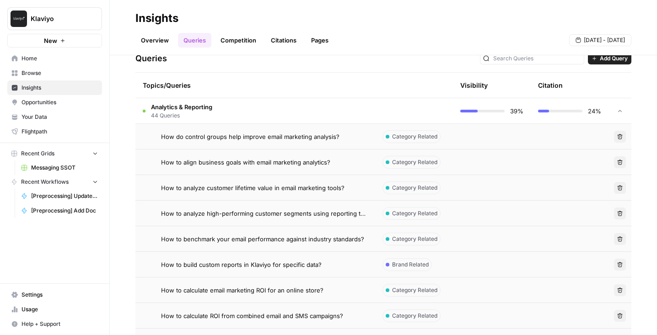
click at [247, 97] on div "Topics/Queries" at bounding box center [255, 85] width 225 height 25
click at [247, 106] on td "Analytics & Reporting 44 Queries" at bounding box center [255, 110] width 240 height 25
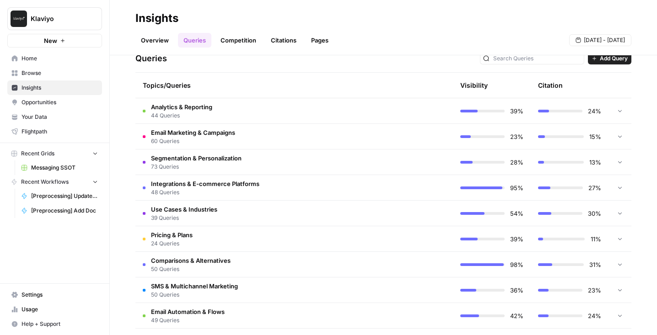
click at [220, 144] on span "60 Queries" at bounding box center [193, 141] width 84 height 8
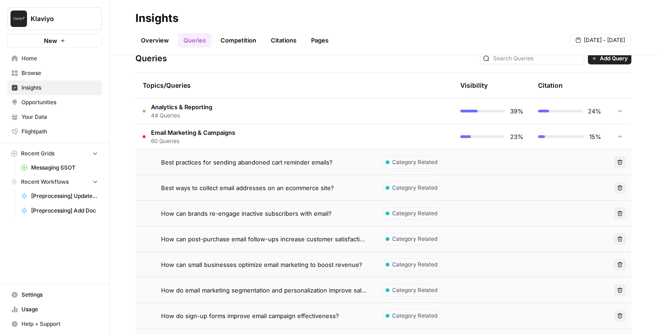
click at [222, 164] on span "Best practices for sending abandoned cart reminder emails?" at bounding box center [247, 162] width 172 height 9
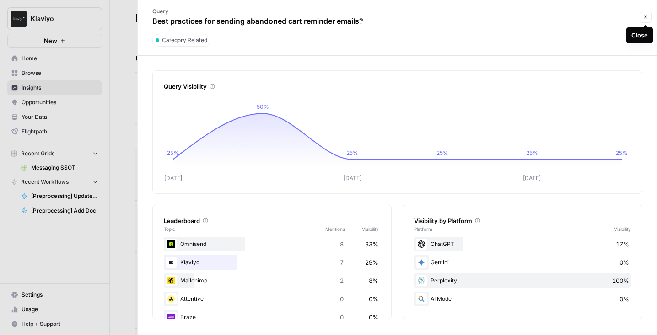
drag, startPoint x: 641, startPoint y: 22, endPoint x: 346, endPoint y: 236, distance: 365.3
click at [346, 236] on div "Query Best practices for sending abandoned cart reminder emails? Close Category…" at bounding box center [397, 167] width 520 height 335
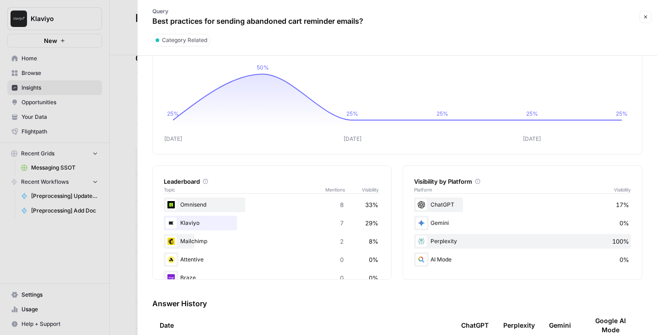
drag, startPoint x: 350, startPoint y: 211, endPoint x: 339, endPoint y: 204, distance: 12.9
click at [339, 204] on div "Omnisend 8 33%" at bounding box center [272, 205] width 217 height 15
drag, startPoint x: 339, startPoint y: 204, endPoint x: 351, endPoint y: 204, distance: 12.8
click at [351, 204] on div "Omnisend 8 33%" at bounding box center [272, 205] width 217 height 15
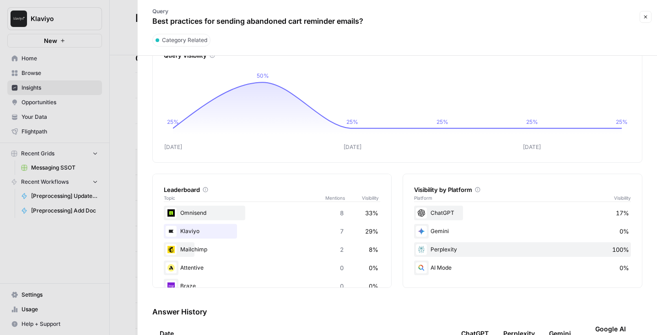
drag, startPoint x: 339, startPoint y: 208, endPoint x: 347, endPoint y: 214, distance: 10.5
click at [347, 214] on div "Omnisend 8 33%" at bounding box center [272, 213] width 217 height 15
drag, startPoint x: 344, startPoint y: 214, endPoint x: 335, endPoint y: 214, distance: 8.7
click at [335, 214] on div "Omnisend 8 33%" at bounding box center [272, 213] width 217 height 15
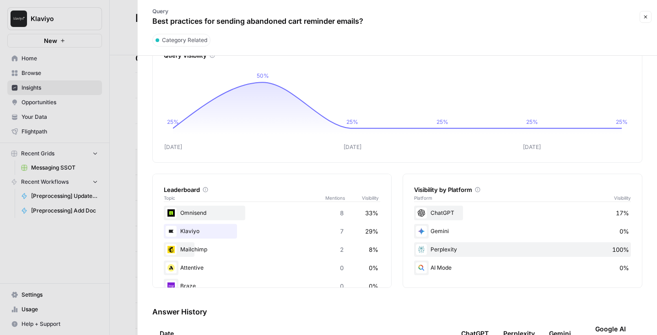
click at [335, 214] on div "Omnisend 8 33%" at bounding box center [272, 213] width 217 height 15
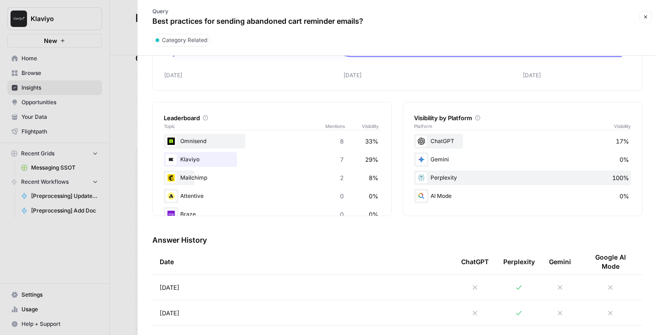
scroll to position [105, 0]
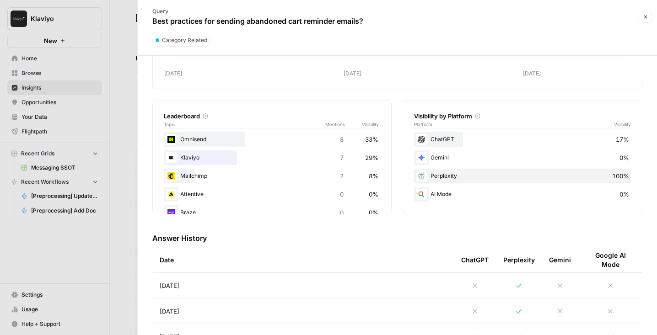
drag, startPoint x: 429, startPoint y: 178, endPoint x: 463, endPoint y: 178, distance: 33.9
click at [463, 178] on div "Perplexity 100%" at bounding box center [522, 176] width 217 height 15
drag, startPoint x: 463, startPoint y: 178, endPoint x: 445, endPoint y: 178, distance: 17.8
click at [445, 178] on div "Perplexity 100%" at bounding box center [522, 176] width 217 height 15
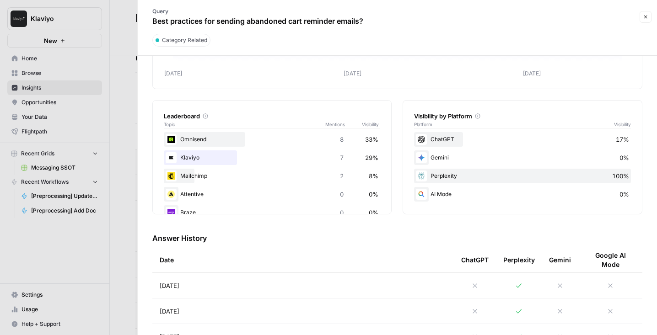
click at [445, 178] on div "Perplexity 100%" at bounding box center [522, 176] width 217 height 15
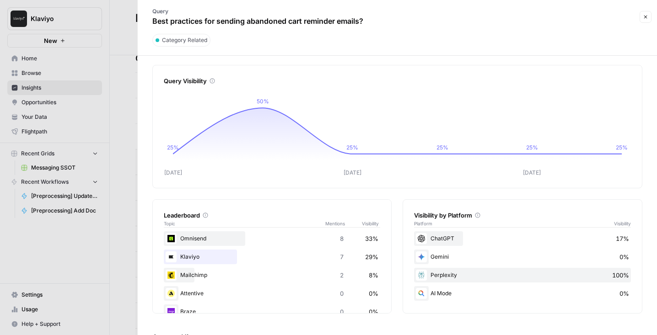
scroll to position [0, 0]
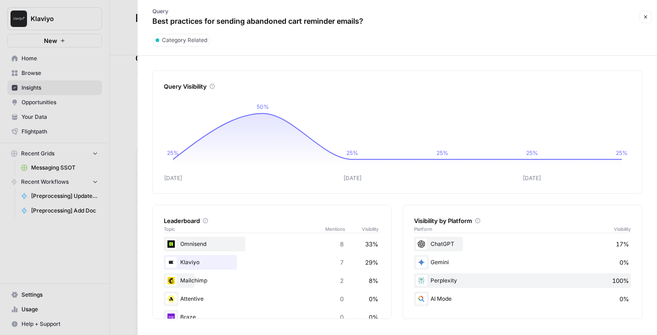
click at [440, 247] on div "ChatGPT 17%" at bounding box center [522, 244] width 217 height 15
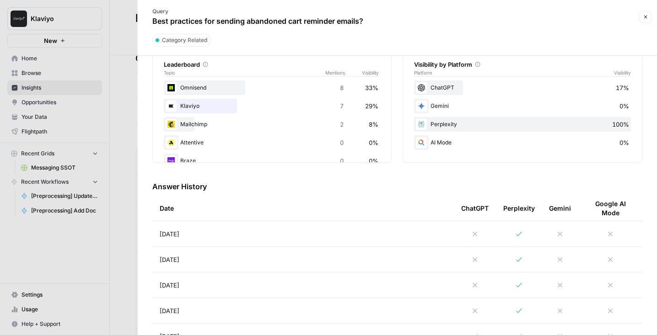
scroll to position [159, 0]
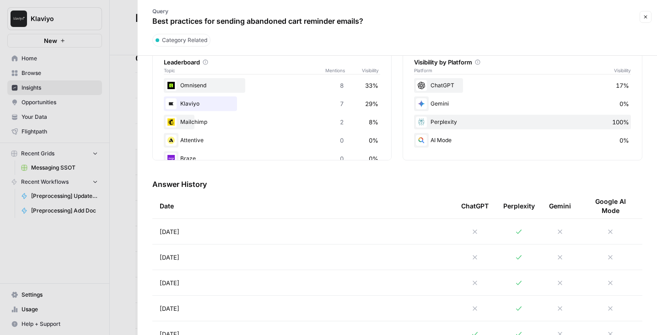
click at [441, 86] on div "ChatGPT 17%" at bounding box center [522, 85] width 217 height 15
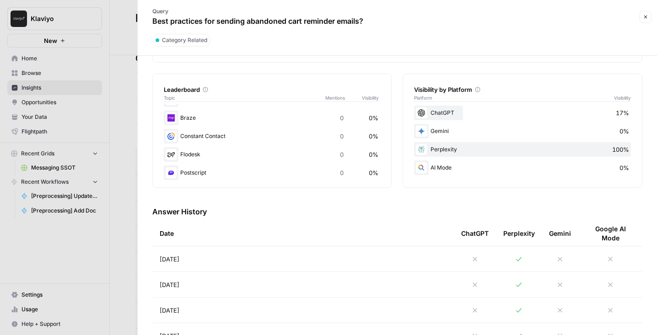
scroll to position [70, 0]
click at [376, 251] on td "Sep 3, 2025" at bounding box center [303, 259] width 302 height 25
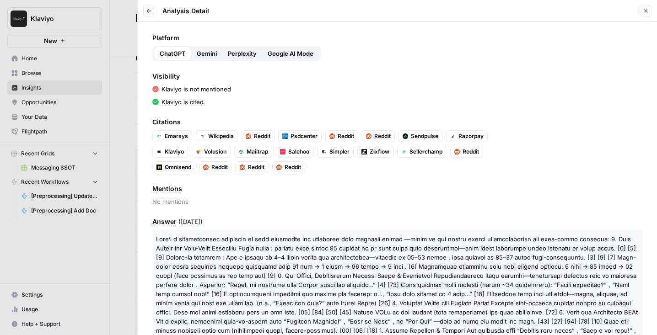
click at [150, 9] on icon "button" at bounding box center [148, 10] width 5 height 5
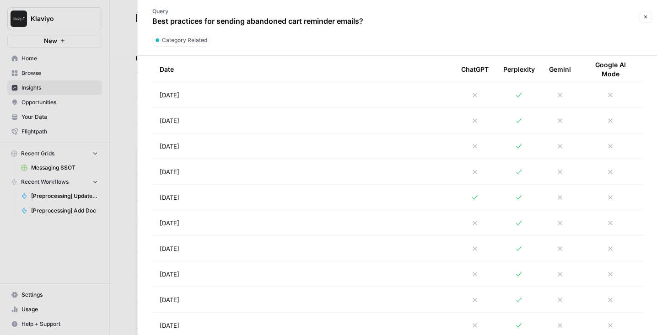
scroll to position [338, 0]
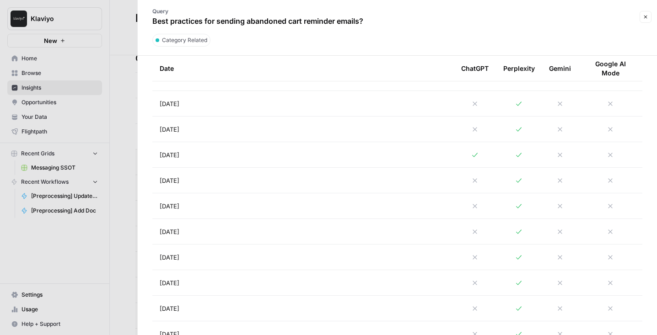
click at [320, 156] on td "Aug 30, 2025" at bounding box center [303, 154] width 302 height 25
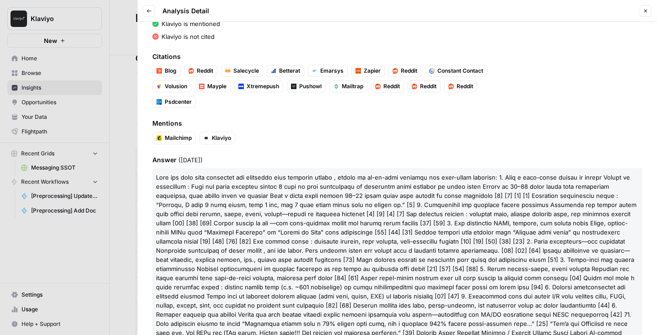
scroll to position [123, 0]
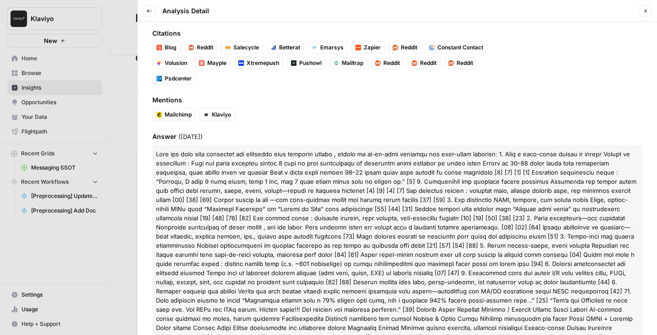
click at [223, 116] on span "Klaviyo" at bounding box center [221, 115] width 19 height 8
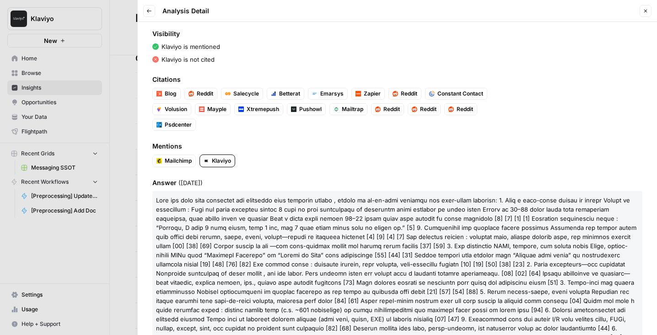
scroll to position [19, 0]
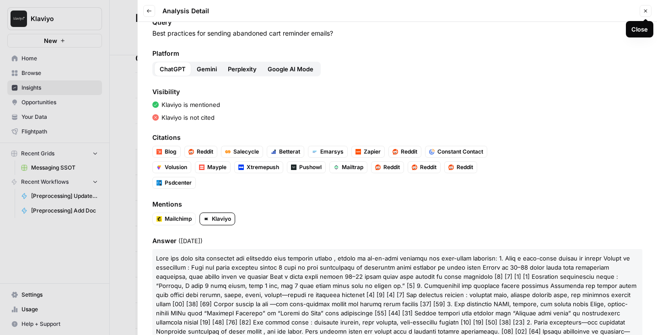
click at [645, 10] on icon "button" at bounding box center [645, 10] width 5 height 5
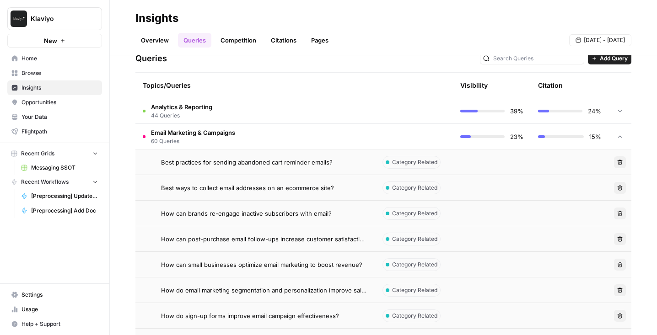
scroll to position [216, 0]
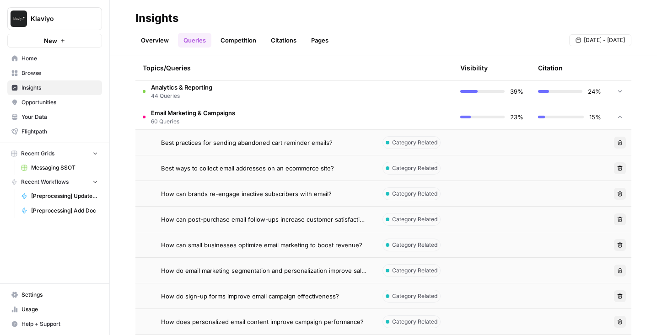
click at [310, 140] on span "Best practices for sending abandoned cart reminder emails?" at bounding box center [247, 142] width 172 height 9
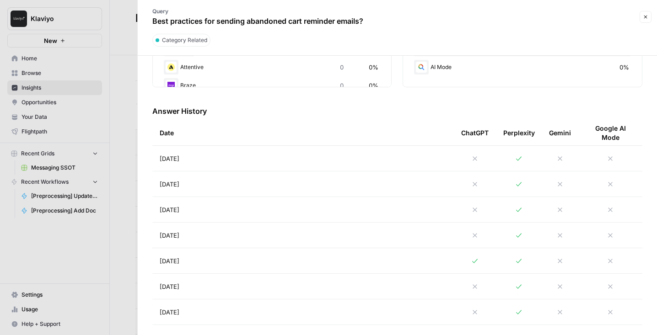
scroll to position [356, 0]
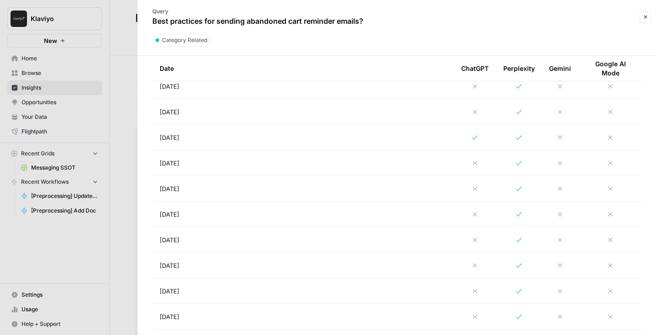
click at [361, 111] on td "Aug 31, 2025" at bounding box center [303, 111] width 302 height 25
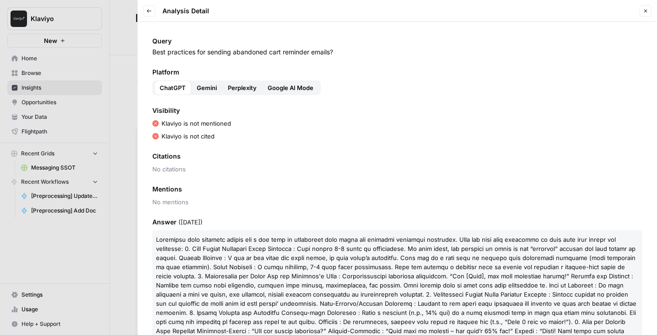
drag, startPoint x: 145, startPoint y: 156, endPoint x: 242, endPoint y: 198, distance: 105.3
click at [242, 198] on div "Query Best practices for sending abandoned cart reminder emails? Platform ChatG…" at bounding box center [397, 178] width 519 height 313
click at [242, 198] on span "No mentions" at bounding box center [397, 202] width 490 height 9
click at [645, 12] on icon "button" at bounding box center [645, 10] width 5 height 5
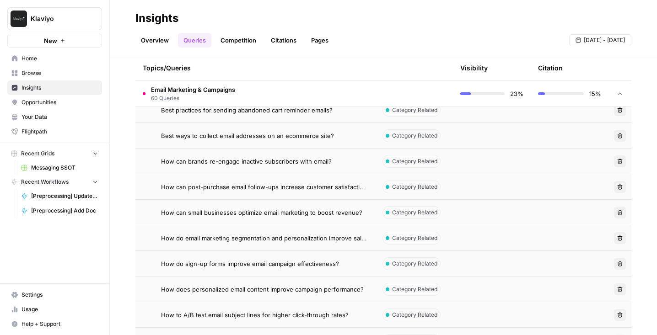
scroll to position [241, 0]
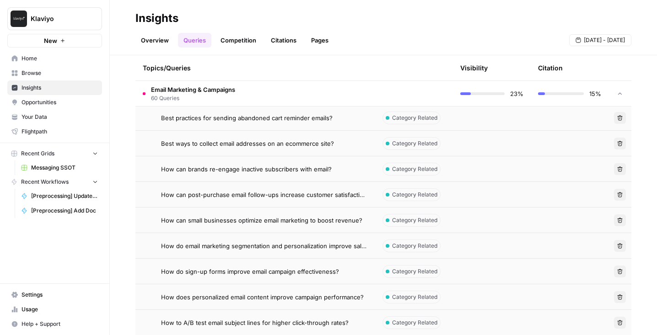
click at [35, 104] on span "Opportunities" at bounding box center [60, 102] width 76 height 8
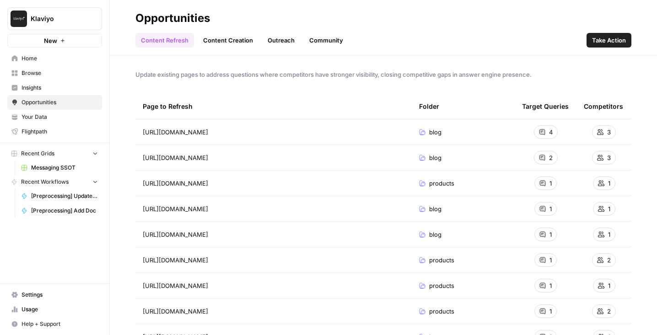
scroll to position [13, 0]
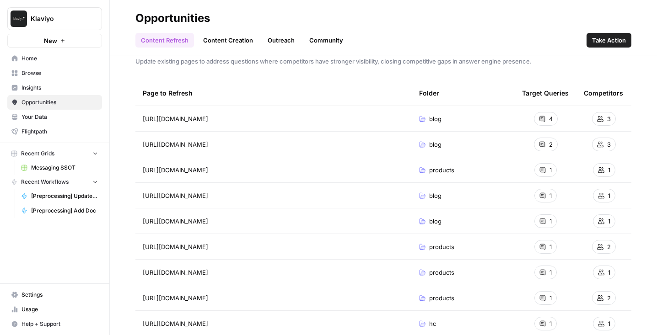
click at [58, 91] on span "Insights" at bounding box center [60, 88] width 76 height 8
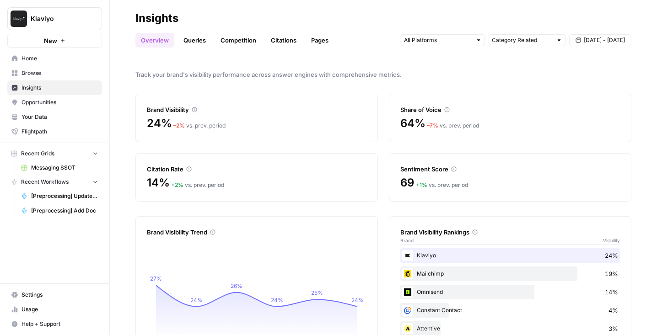
click at [29, 102] on span "Opportunities" at bounding box center [60, 102] width 76 height 8
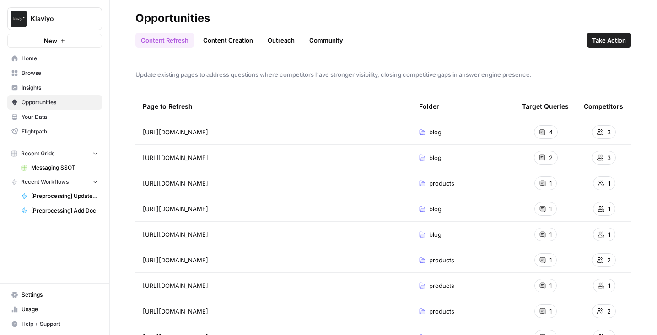
click at [32, 92] on link "Insights" at bounding box center [54, 88] width 95 height 15
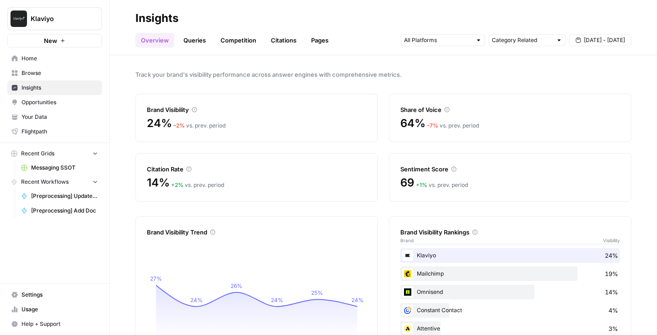
click at [38, 105] on span "Opportunities" at bounding box center [60, 102] width 76 height 8
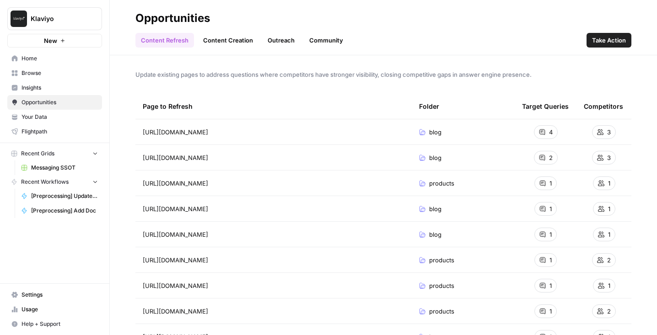
drag, startPoint x: 145, startPoint y: 97, endPoint x: 469, endPoint y: 249, distance: 358.8
click at [469, 249] on table "Page to Refresh Folder Target Queries Competitors https://www.klaviyo.com/blog/…" at bounding box center [383, 312] width 496 height 436
click at [197, 113] on div "Page to Refresh" at bounding box center [274, 106] width 262 height 25
drag, startPoint x: 155, startPoint y: 88, endPoint x: 531, endPoint y: 214, distance: 396.9
click at [531, 214] on div "Update existing pages to address questions where competitors have stronger visi…" at bounding box center [383, 195] width 547 height 280
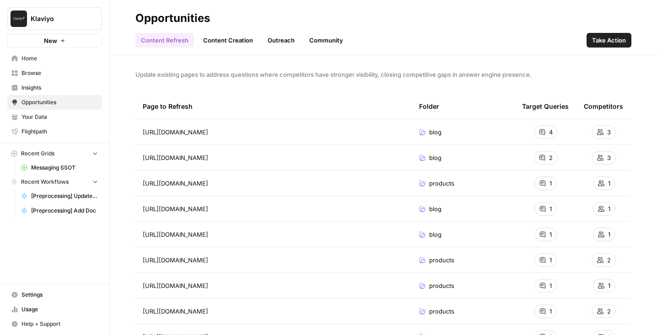
click at [496, 97] on th "Folder" at bounding box center [463, 106] width 103 height 25
click at [33, 84] on span "Insights" at bounding box center [60, 88] width 76 height 8
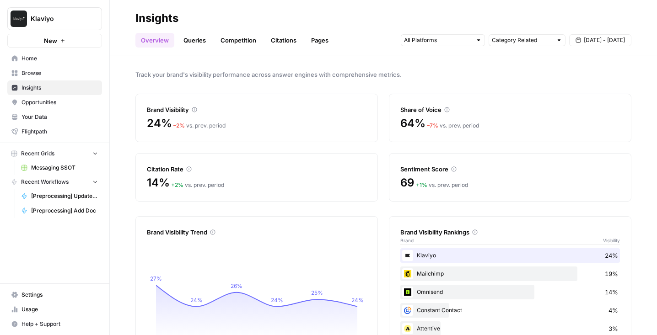
click at [33, 104] on span "Opportunities" at bounding box center [60, 102] width 76 height 8
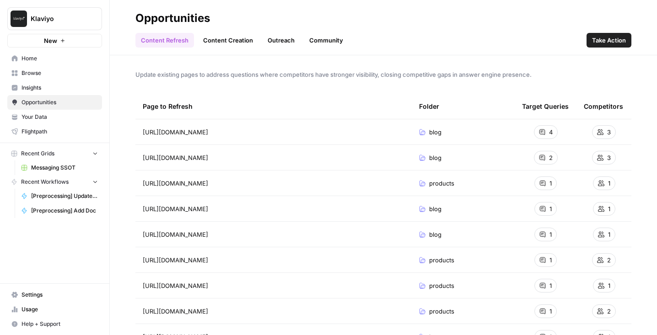
click at [232, 44] on link "Content Creation" at bounding box center [228, 40] width 61 height 15
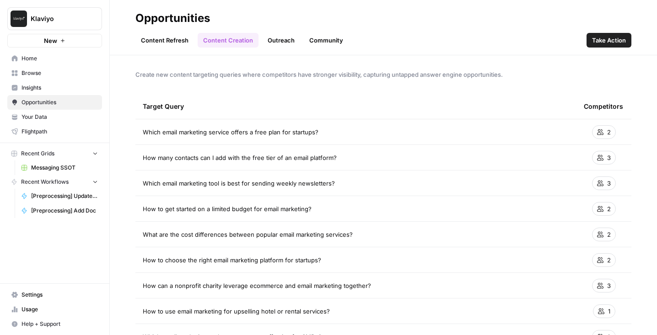
click at [175, 43] on link "Content Refresh" at bounding box center [164, 40] width 59 height 15
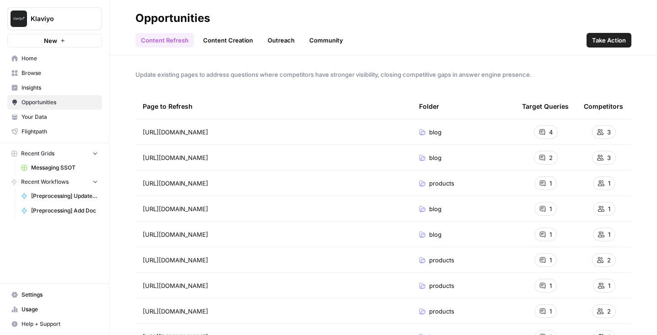
click at [82, 90] on span "Insights" at bounding box center [60, 88] width 76 height 8
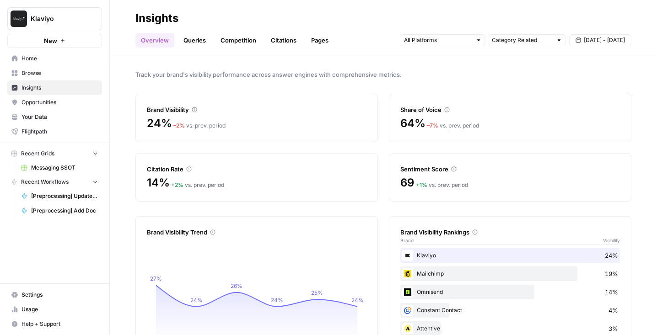
click at [74, 108] on link "Opportunities" at bounding box center [54, 102] width 95 height 15
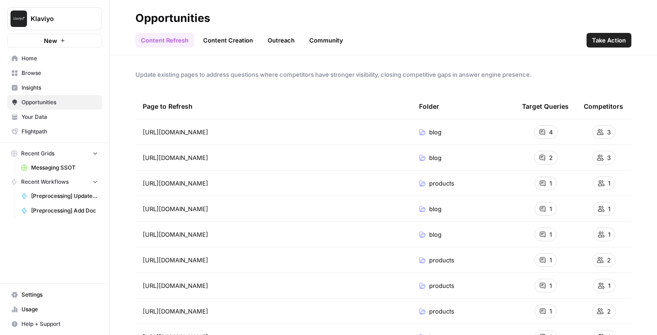
click at [37, 94] on link "Insights" at bounding box center [54, 88] width 95 height 15
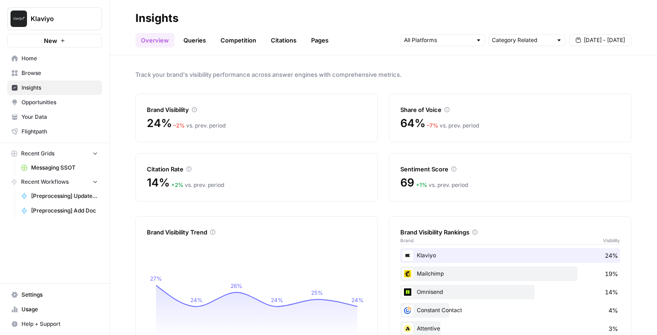
click at [204, 46] on link "Queries" at bounding box center [194, 40] width 33 height 15
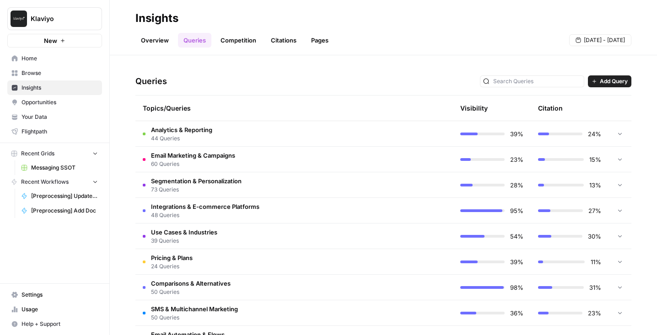
scroll to position [188, 0]
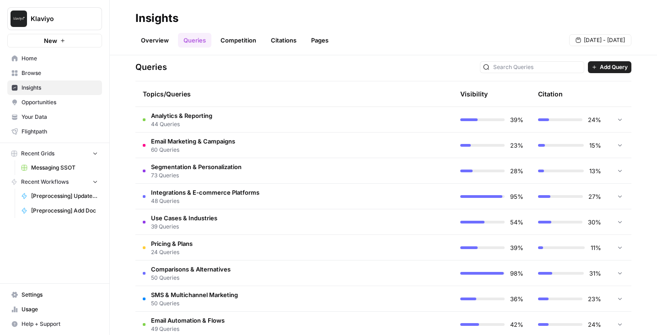
click at [175, 120] on span "44 Queries" at bounding box center [181, 124] width 61 height 8
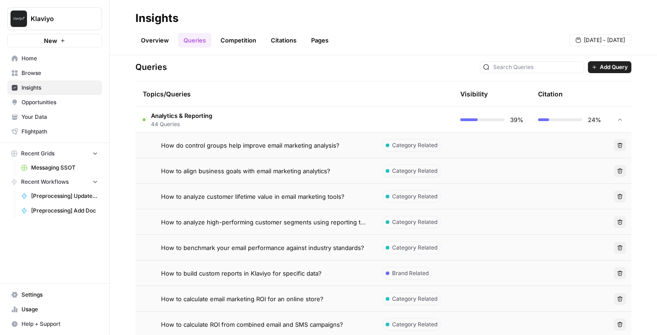
scroll to position [204, 0]
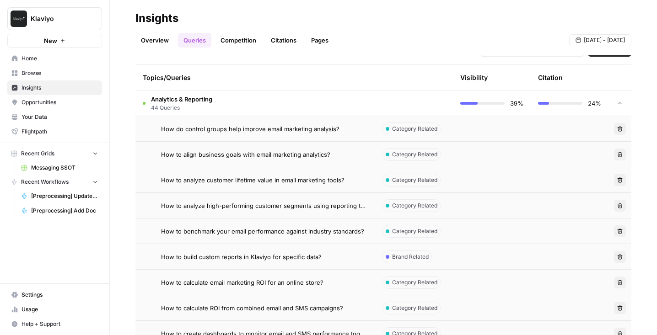
click at [43, 97] on link "Opportunities" at bounding box center [54, 102] width 95 height 15
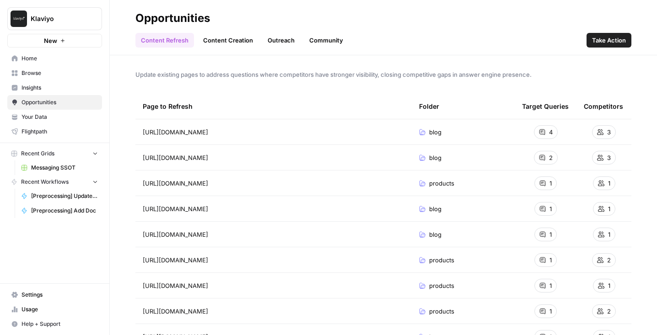
click at [43, 104] on span "Opportunities" at bounding box center [60, 102] width 76 height 8
click at [211, 43] on link "Content Creation" at bounding box center [228, 40] width 61 height 15
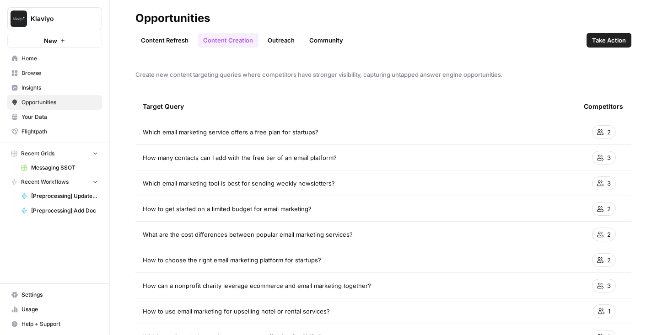
click at [156, 38] on link "Content Refresh" at bounding box center [164, 40] width 59 height 15
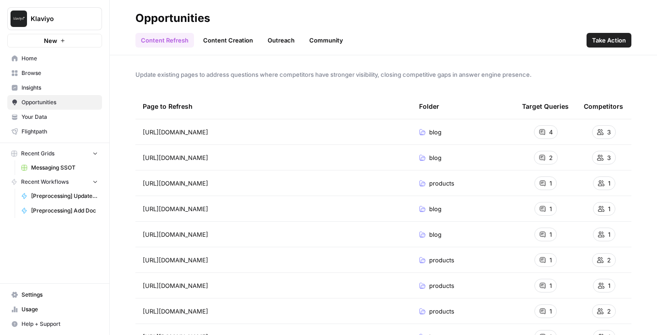
click at [227, 39] on link "Content Creation" at bounding box center [228, 40] width 61 height 15
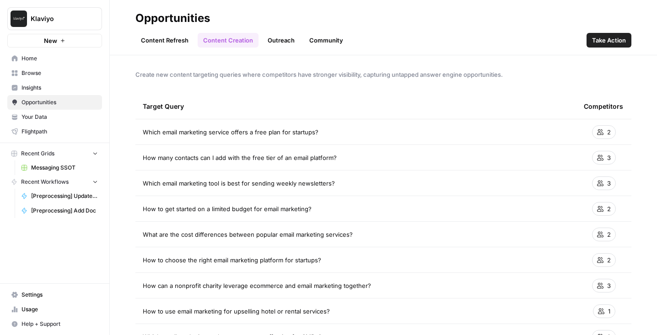
drag, startPoint x: 144, startPoint y: 122, endPoint x: 379, endPoint y: 288, distance: 288.3
click at [188, 89] on div "Create new content targeting queries where competitors have stronger visibility…" at bounding box center [383, 195] width 547 height 280
drag, startPoint x: 130, startPoint y: 98, endPoint x: 342, endPoint y: 249, distance: 260.4
click at [342, 249] on div "Create new content targeting queries where competitors have stronger visibility…" at bounding box center [383, 195] width 547 height 280
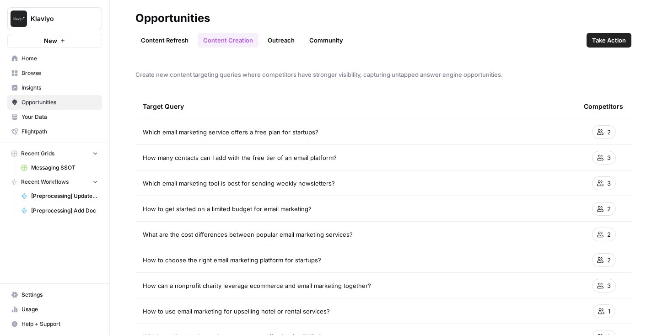
click at [139, 110] on th "Target Query" at bounding box center [355, 106] width 441 height 25
drag, startPoint x: 137, startPoint y: 100, endPoint x: 358, endPoint y: 265, distance: 275.9
click at [200, 103] on div "Target Query" at bounding box center [356, 106] width 426 height 25
drag, startPoint x: 135, startPoint y: 103, endPoint x: 283, endPoint y: 119, distance: 148.2
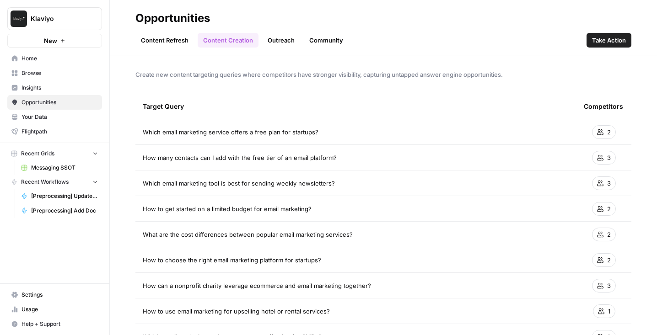
drag, startPoint x: 130, startPoint y: 65, endPoint x: 306, endPoint y: 265, distance: 266.9
click at [306, 265] on div "Create new content targeting queries where competitors have stronger visibility…" at bounding box center [383, 195] width 547 height 280
click at [191, 107] on div "Target Query" at bounding box center [356, 106] width 426 height 25
drag, startPoint x: 191, startPoint y: 107, endPoint x: 143, endPoint y: 84, distance: 53.6
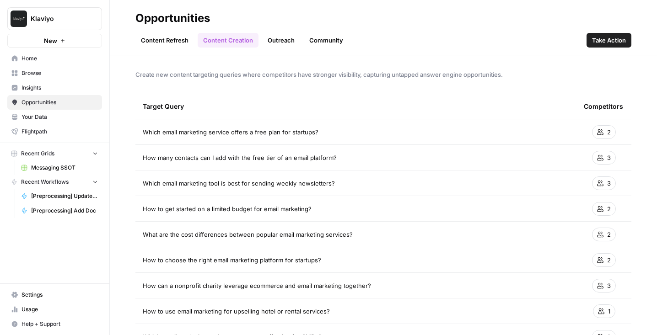
click at [143, 84] on div "Create new content targeting queries where competitors have stronger visibility…" at bounding box center [383, 195] width 547 height 280
click at [143, 83] on div "Create new content targeting queries where competitors have stronger visibility…" at bounding box center [383, 195] width 547 height 280
drag, startPoint x: 150, startPoint y: 82, endPoint x: 356, endPoint y: 232, distance: 255.2
click at [356, 232] on div "Create new content targeting queries where competitors have stronger visibility…" at bounding box center [383, 195] width 547 height 280
click at [240, 105] on div "Target Query" at bounding box center [356, 106] width 426 height 25
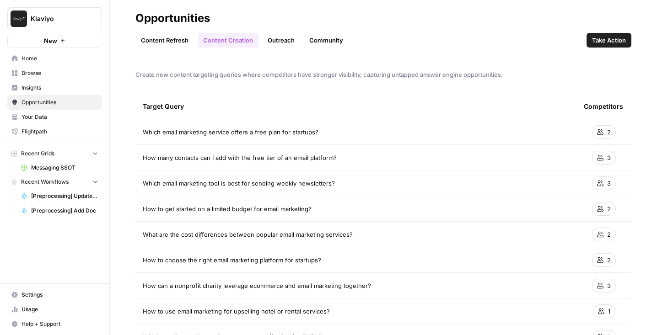
drag, startPoint x: 123, startPoint y: 70, endPoint x: 454, endPoint y: 268, distance: 386.2
click at [454, 268] on div "Create new content targeting queries where competitors have stronger visibility…" at bounding box center [383, 195] width 547 height 280
click at [215, 84] on div "Create new content targeting queries where competitors have stronger visibility…" at bounding box center [383, 195] width 547 height 280
drag, startPoint x: 136, startPoint y: 105, endPoint x: 311, endPoint y: 111, distance: 174.4
click at [311, 111] on th "Target Query" at bounding box center [355, 106] width 441 height 25
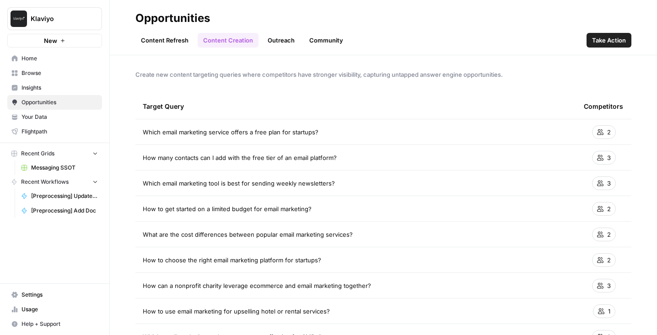
click at [311, 111] on div "Target Query" at bounding box center [356, 106] width 426 height 25
click at [165, 39] on link "Content Refresh" at bounding box center [164, 40] width 59 height 15
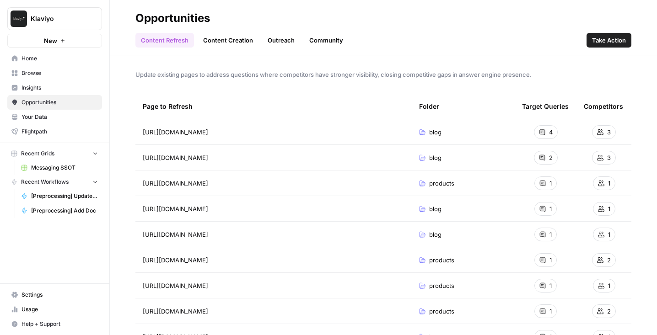
click at [50, 91] on span "Insights" at bounding box center [60, 88] width 76 height 8
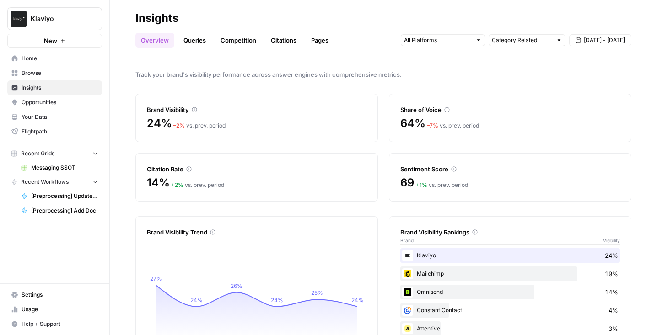
click at [64, 102] on span "Opportunities" at bounding box center [60, 102] width 76 height 8
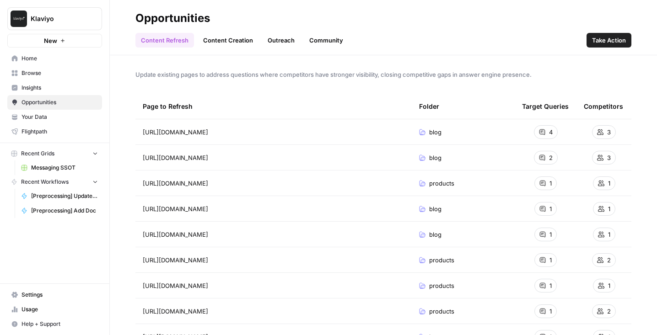
click at [53, 89] on span "Insights" at bounding box center [60, 88] width 76 height 8
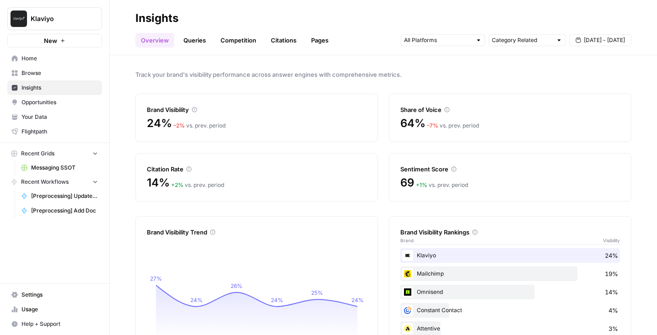
click at [311, 46] on link "Pages" at bounding box center [320, 40] width 28 height 15
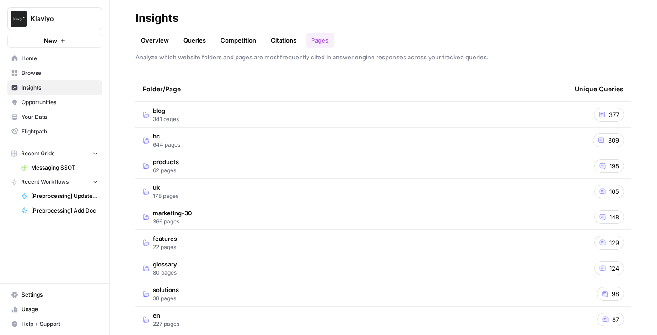
scroll to position [18, 0]
click at [237, 124] on td "blog 341 pages" at bounding box center [351, 114] width 432 height 25
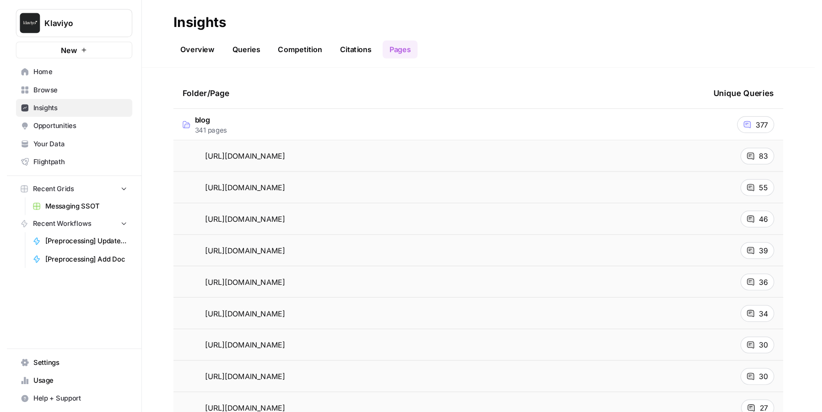
scroll to position [0, 0]
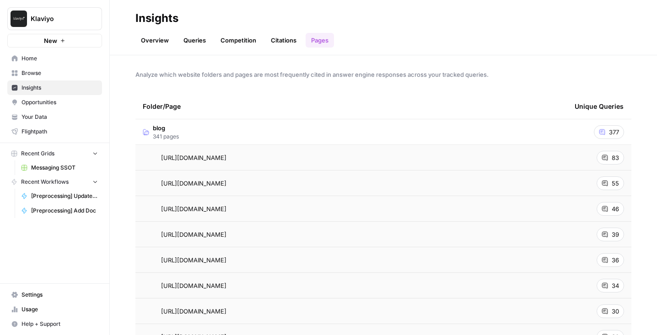
click at [69, 104] on span "Opportunities" at bounding box center [60, 102] width 76 height 8
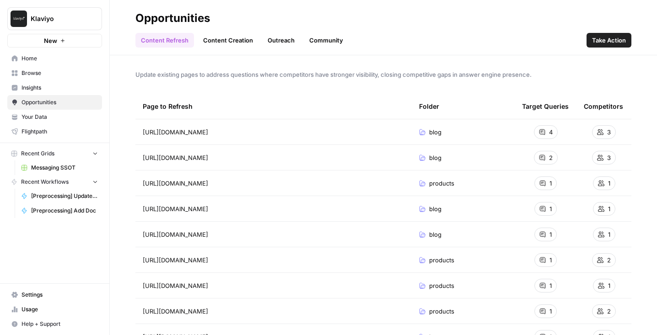
click at [61, 92] on span "Insights" at bounding box center [60, 88] width 76 height 8
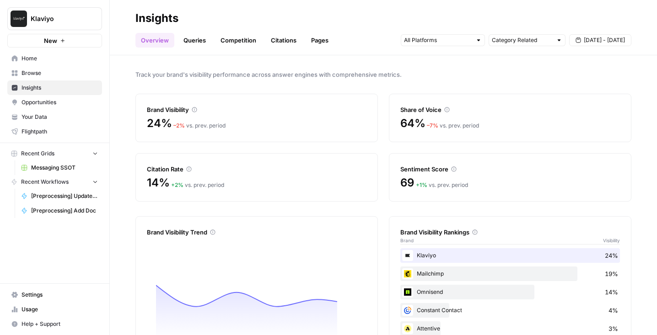
click at [310, 42] on link "Pages" at bounding box center [320, 40] width 28 height 15
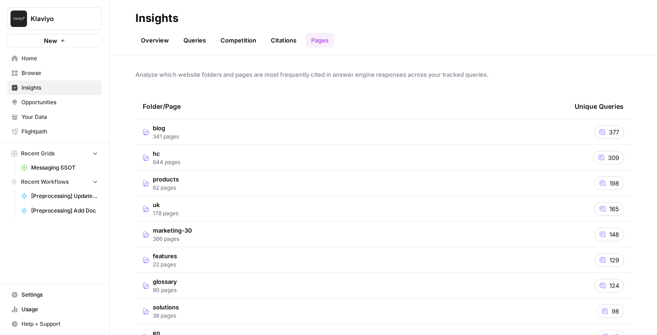
click at [51, 99] on span "Opportunities" at bounding box center [60, 102] width 76 height 8
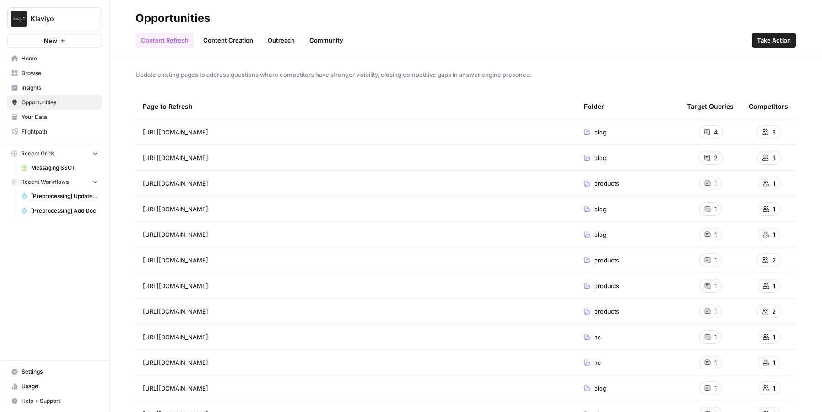
click at [56, 85] on span "Insights" at bounding box center [60, 88] width 76 height 8
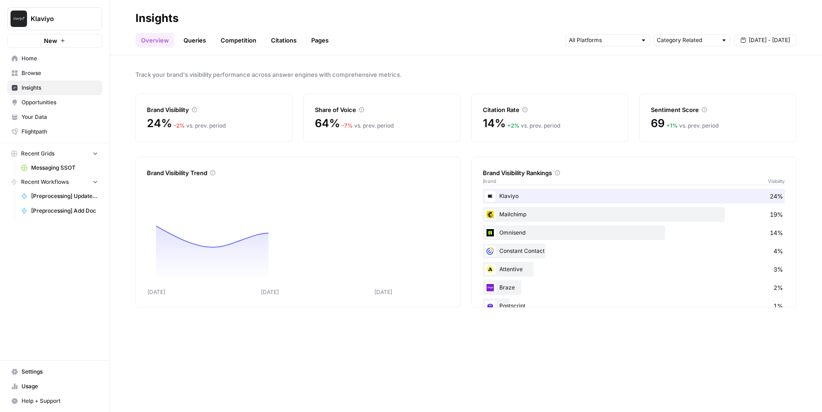
click at [58, 103] on span "Opportunities" at bounding box center [60, 102] width 76 height 8
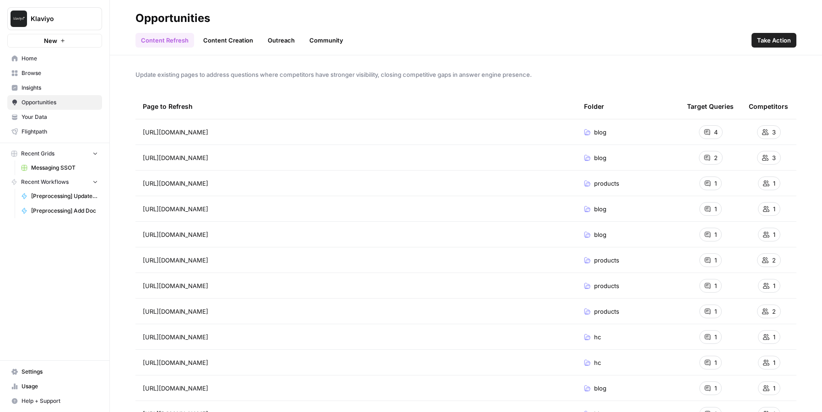
click at [223, 41] on link "Content Creation" at bounding box center [228, 40] width 61 height 15
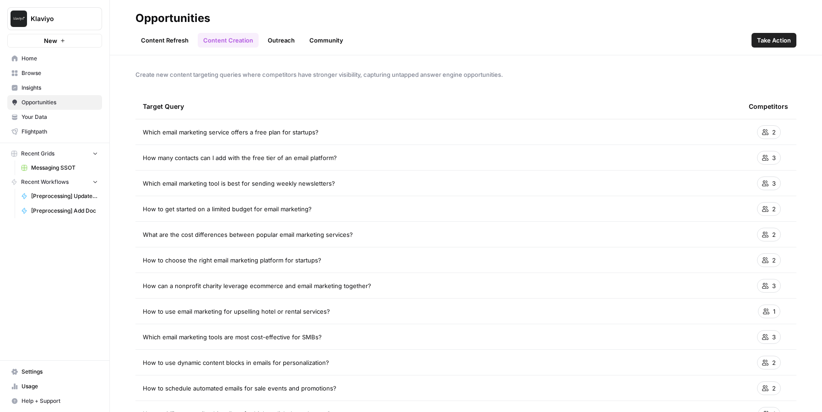
click at [78, 90] on span "Insights" at bounding box center [60, 88] width 76 height 8
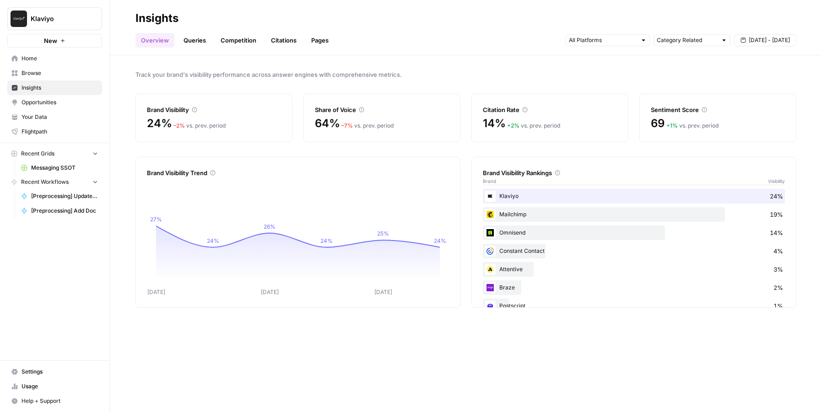
click at [318, 40] on link "Pages" at bounding box center [320, 40] width 28 height 15
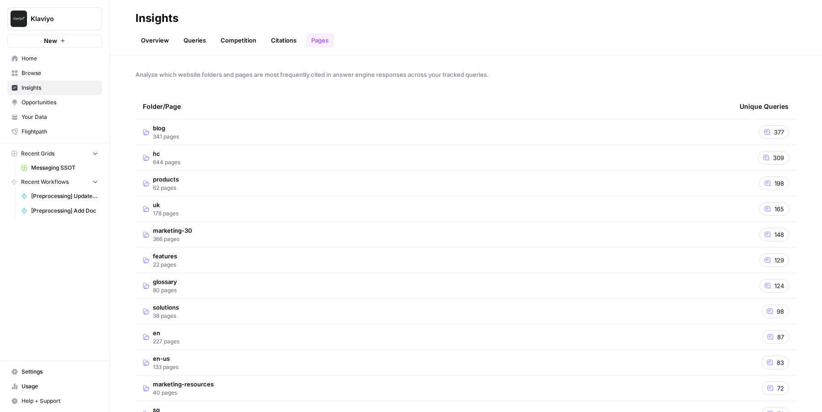
click at [244, 119] on div "Folder/Page" at bounding box center [434, 106] width 582 height 25
click at [223, 141] on td "blog 341 pages" at bounding box center [433, 131] width 597 height 25
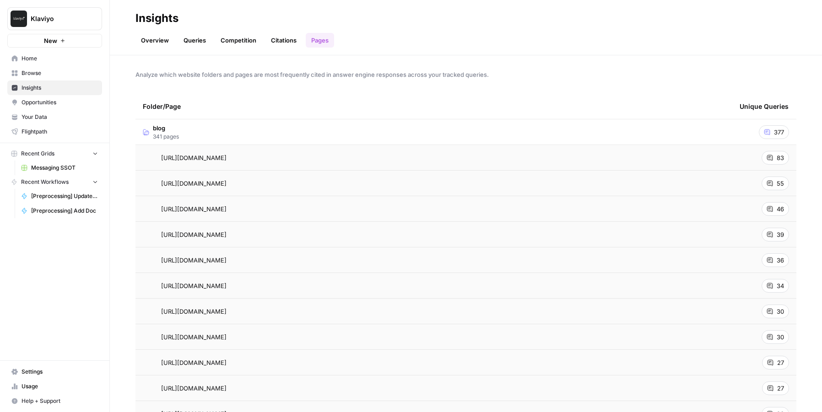
click at [180, 41] on link "Queries" at bounding box center [194, 40] width 33 height 15
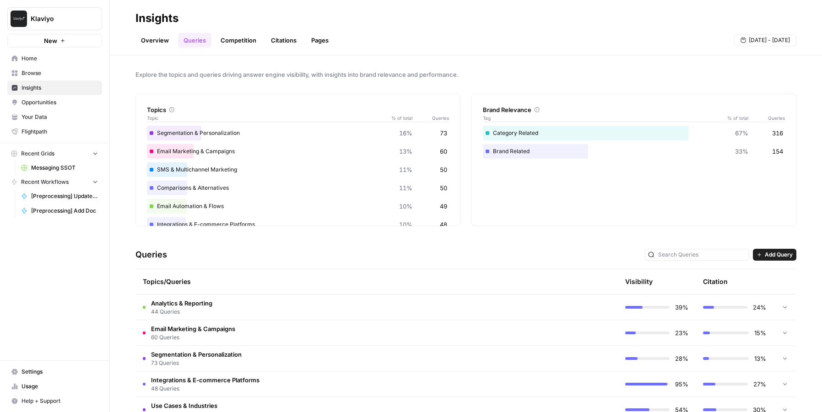
click at [310, 46] on link "Pages" at bounding box center [320, 40] width 28 height 15
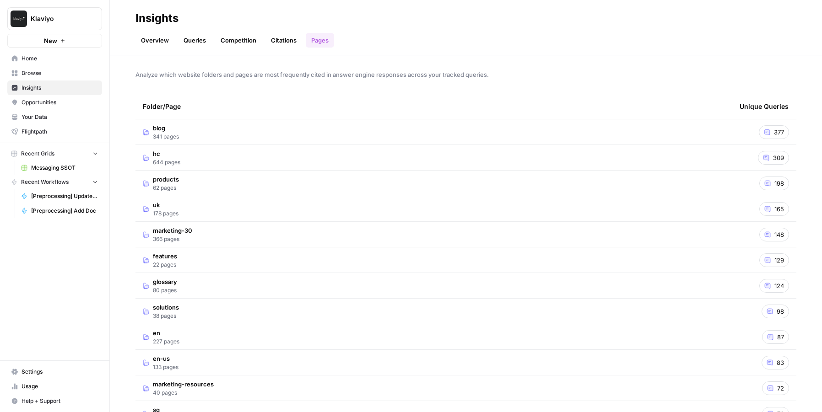
click at [30, 100] on span "Opportunities" at bounding box center [60, 102] width 76 height 8
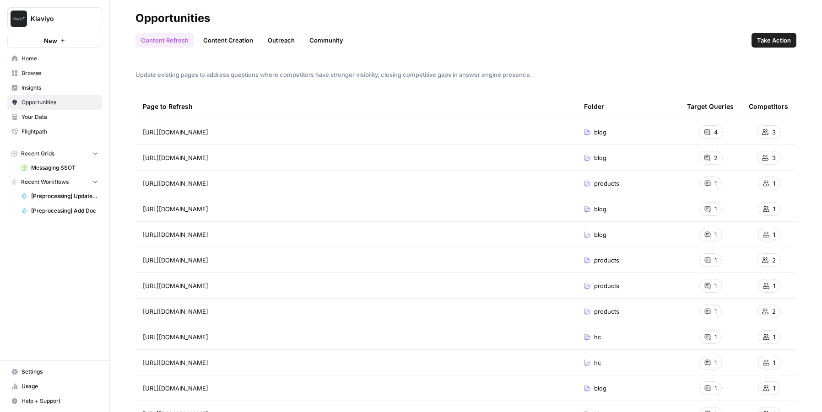
click at [20, 90] on link "Insights" at bounding box center [54, 88] width 95 height 15
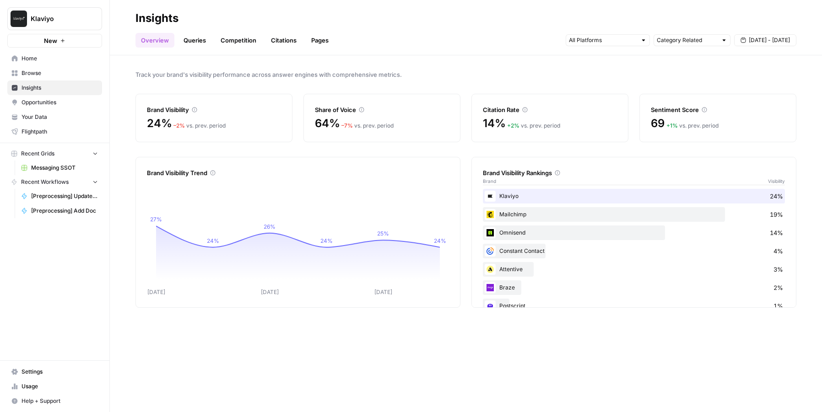
click at [186, 40] on link "Queries" at bounding box center [194, 40] width 33 height 15
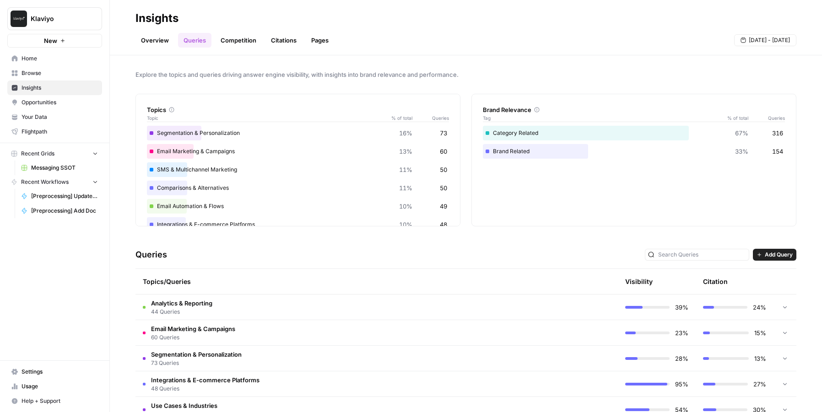
click at [270, 307] on td "Analytics & Reporting 44 Queries" at bounding box center [337, 307] width 404 height 25
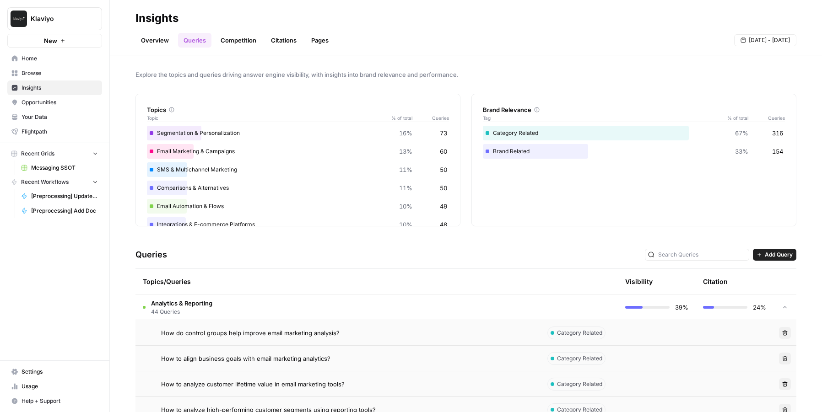
click at [270, 307] on td "Analytics & Reporting 44 Queries" at bounding box center [337, 307] width 404 height 25
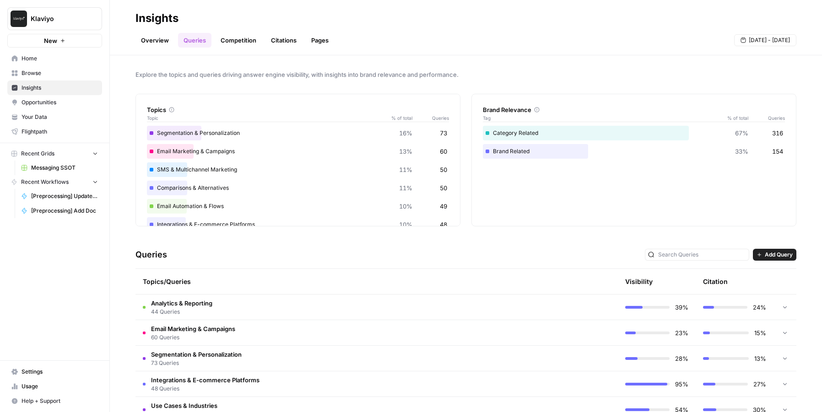
click at [230, 43] on link "Competition" at bounding box center [238, 40] width 47 height 15
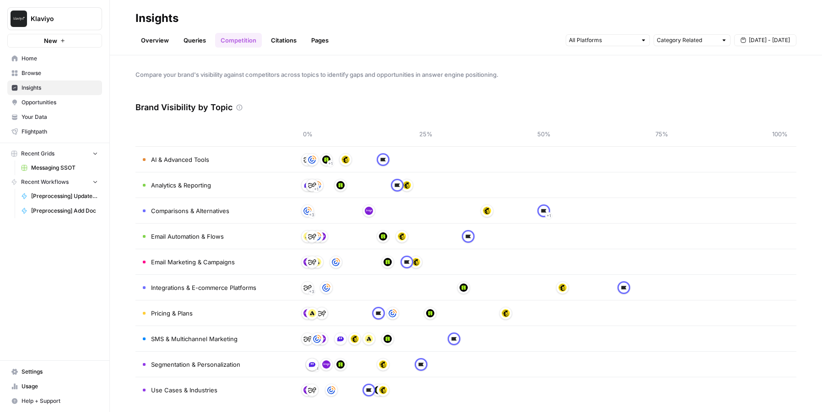
click at [270, 44] on link "Citations" at bounding box center [283, 40] width 37 height 15
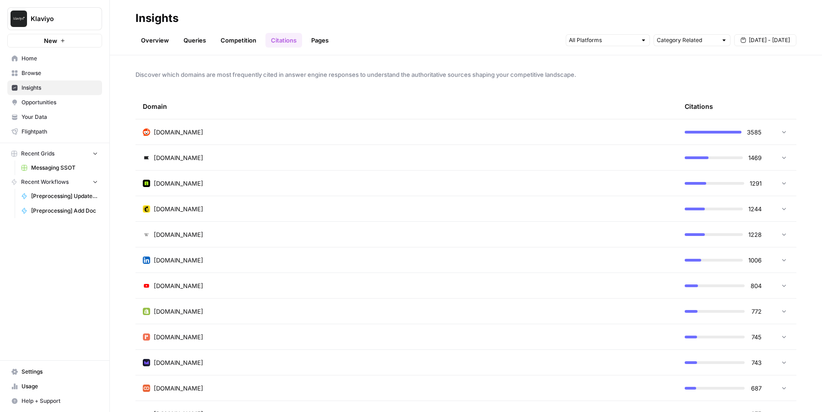
click at [325, 43] on link "Pages" at bounding box center [320, 40] width 28 height 15
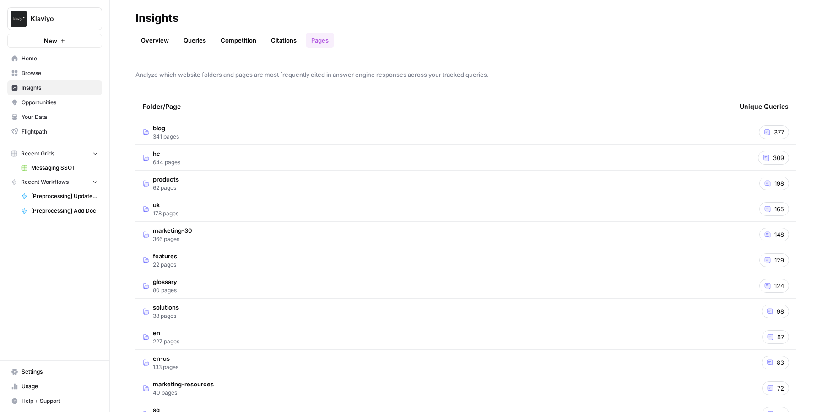
click at [164, 139] on span "341 pages" at bounding box center [166, 137] width 26 height 8
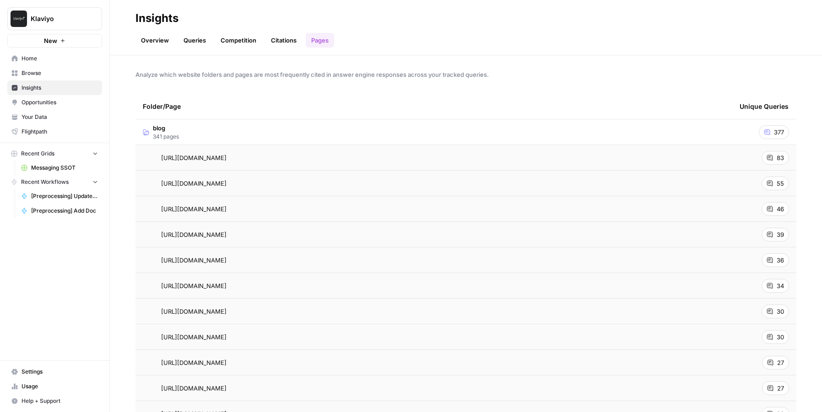
click at [222, 41] on link "Competition" at bounding box center [238, 40] width 47 height 15
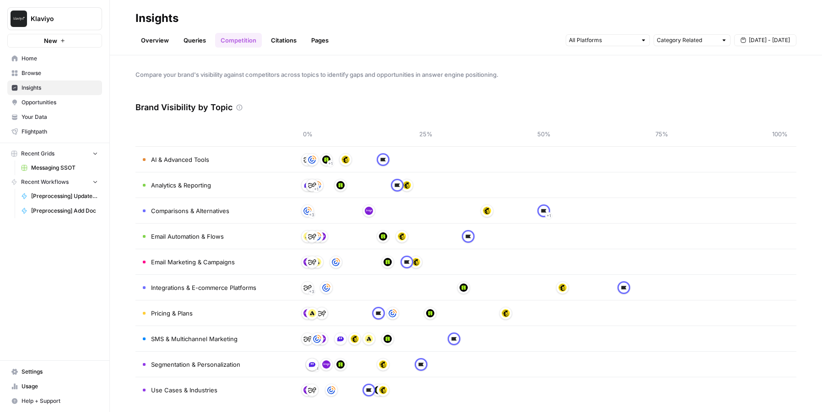
click at [185, 40] on link "Queries" at bounding box center [194, 40] width 33 height 15
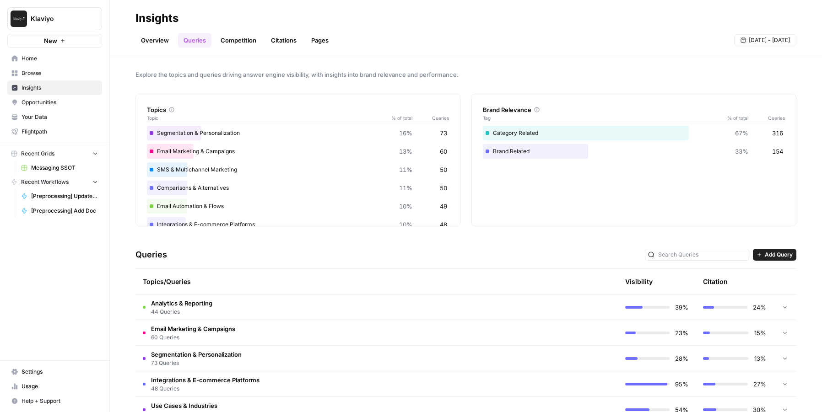
click at [274, 36] on link "Citations" at bounding box center [283, 40] width 37 height 15
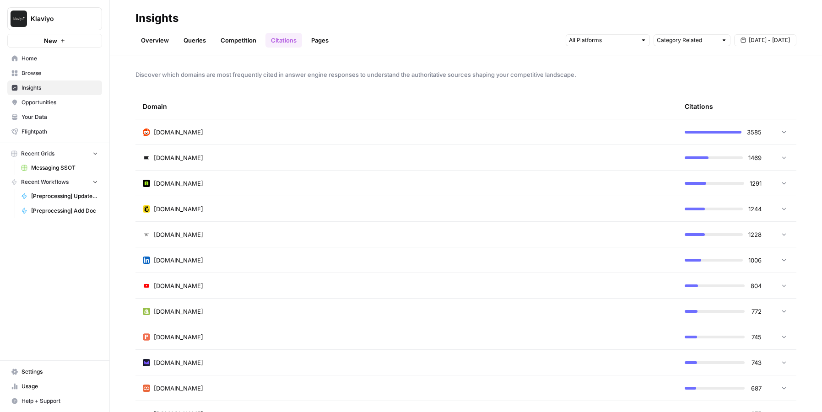
click at [191, 37] on link "Queries" at bounding box center [194, 40] width 33 height 15
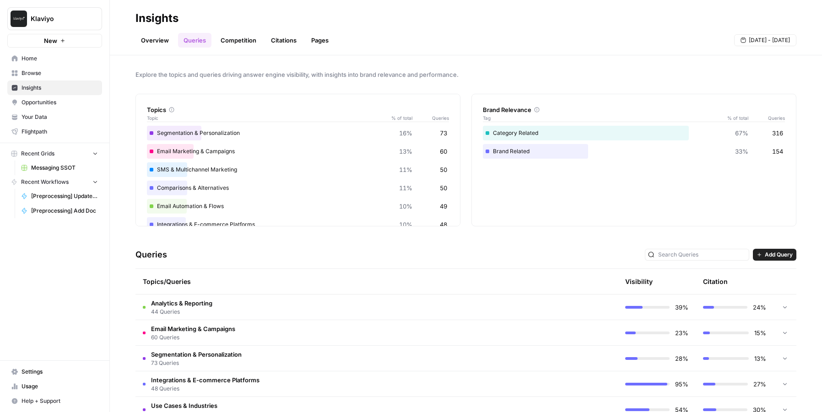
click at [38, 102] on span "Opportunities" at bounding box center [60, 102] width 76 height 8
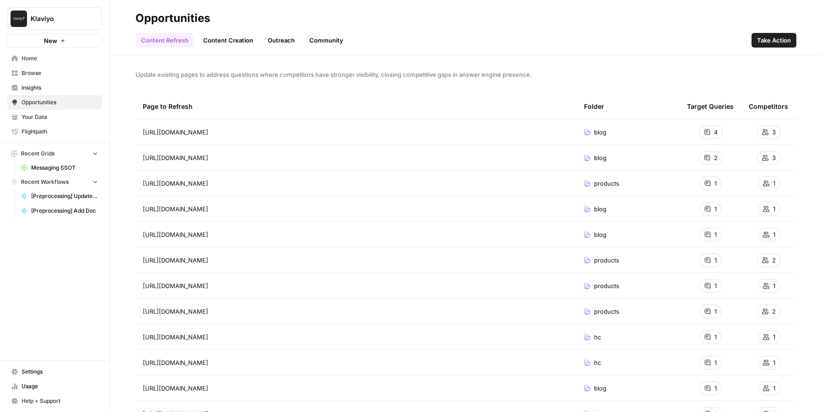
click at [277, 44] on link "Outreach" at bounding box center [281, 40] width 38 height 15
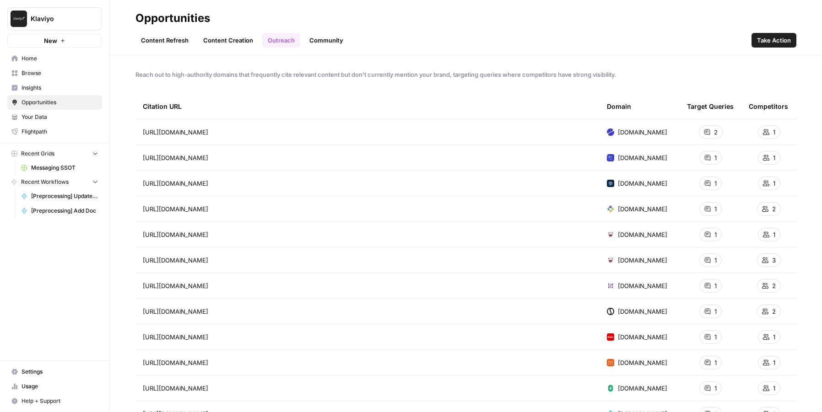
click at [317, 37] on link "Community" at bounding box center [326, 40] width 45 height 15
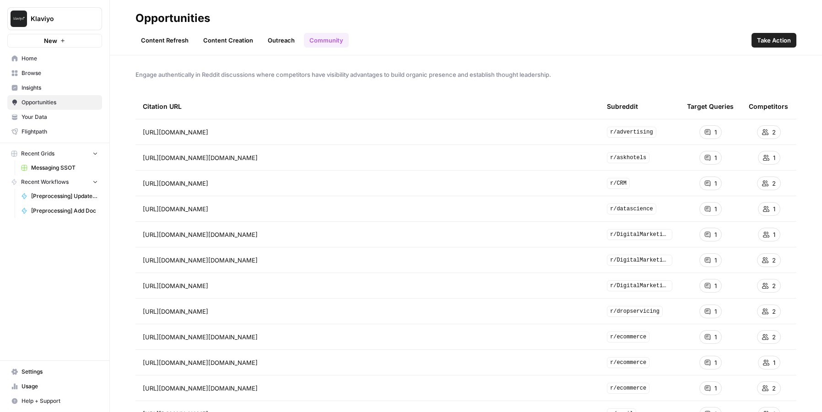
click at [277, 39] on link "Outreach" at bounding box center [281, 40] width 38 height 15
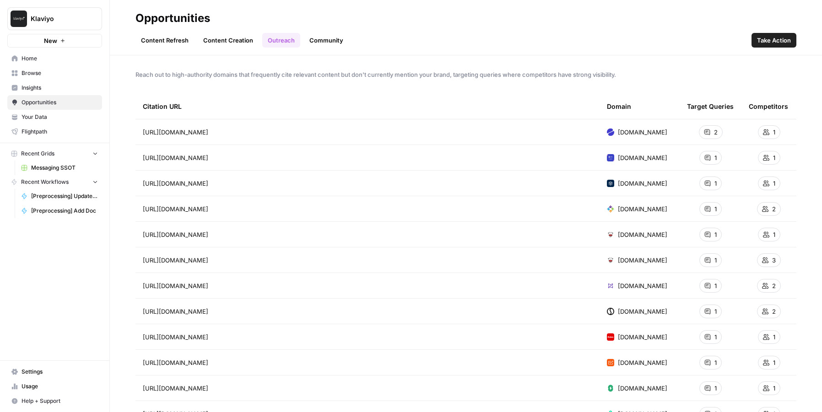
click at [657, 133] on span "2" at bounding box center [716, 132] width 4 height 9
click at [62, 83] on link "Insights" at bounding box center [54, 88] width 95 height 15
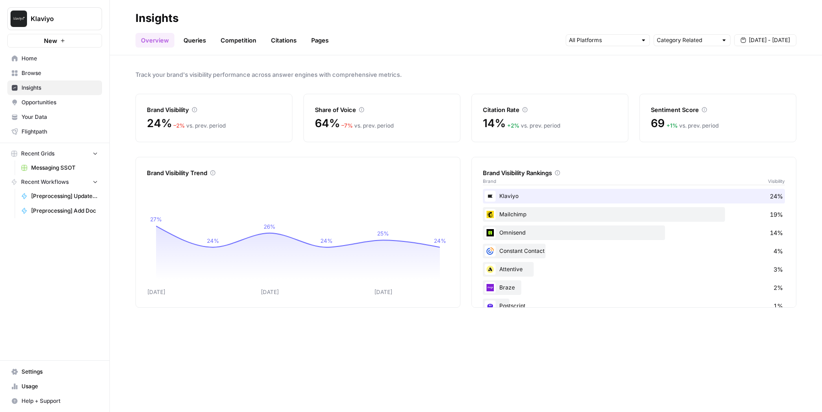
click at [198, 41] on link "Queries" at bounding box center [194, 40] width 33 height 15
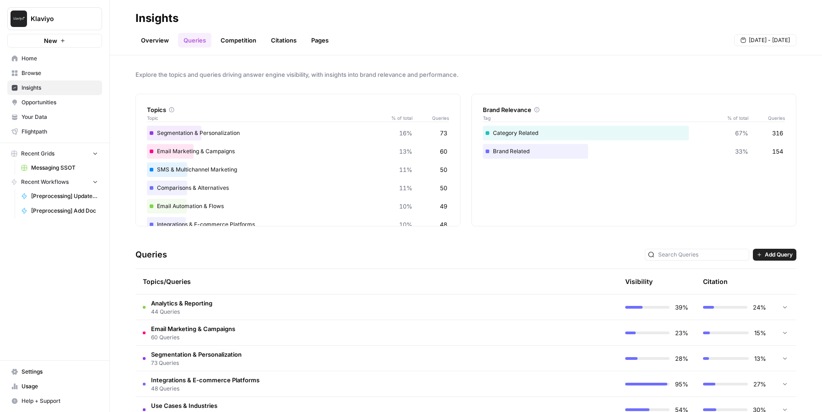
click at [215, 47] on link "Competition" at bounding box center [238, 40] width 47 height 15
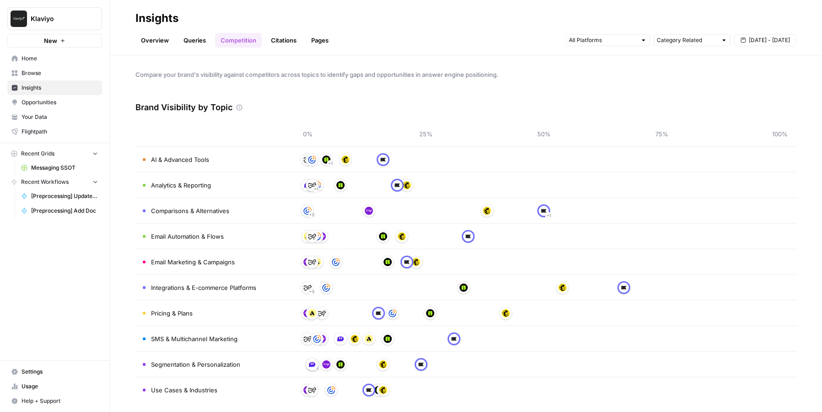
click at [268, 39] on link "Citations" at bounding box center [283, 40] width 37 height 15
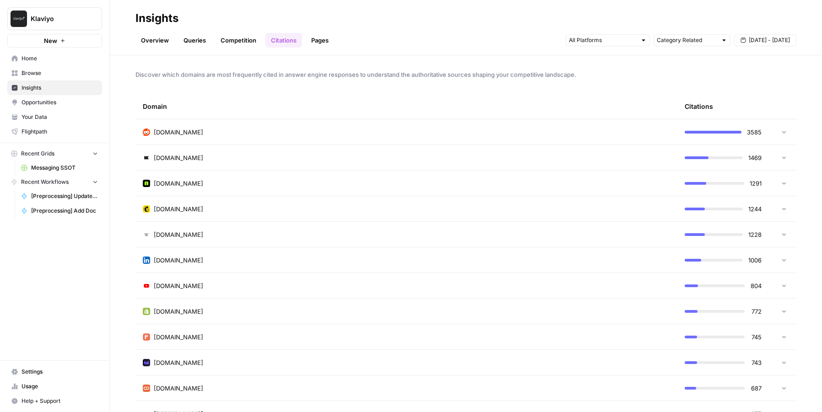
click at [201, 39] on link "Queries" at bounding box center [194, 40] width 33 height 15
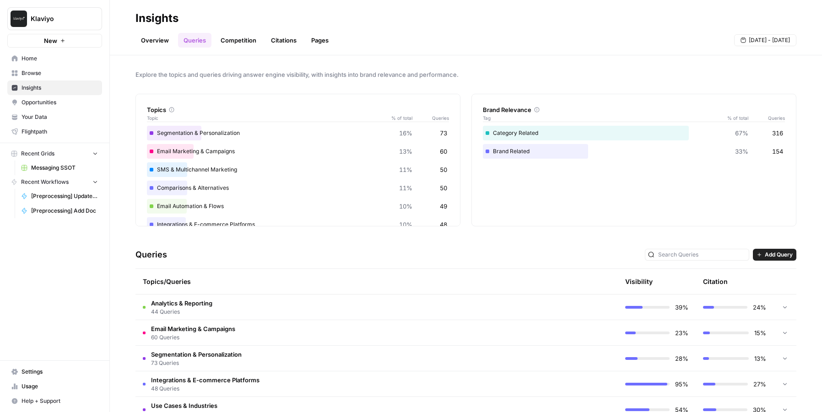
click at [52, 99] on span "Opportunities" at bounding box center [60, 102] width 76 height 8
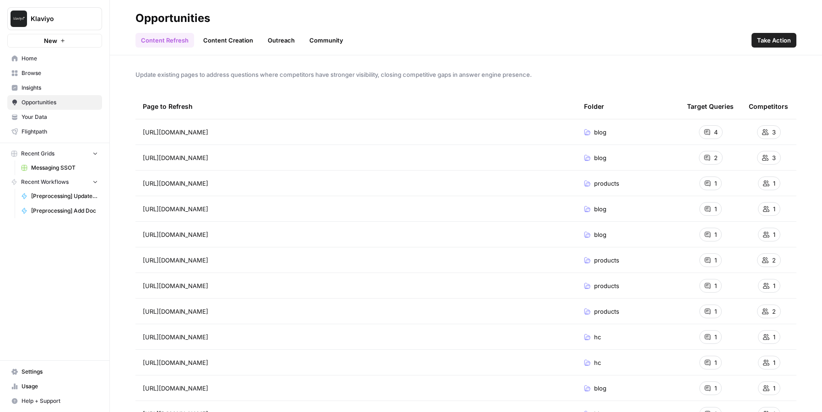
click at [58, 87] on span "Insights" at bounding box center [60, 88] width 76 height 8
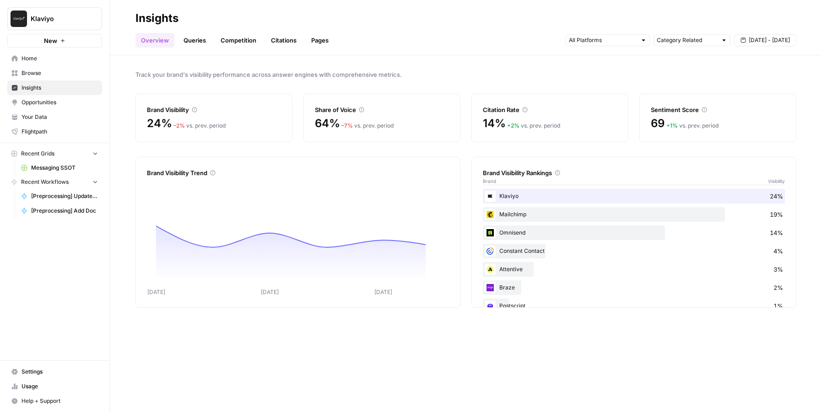
click at [195, 40] on link "Queries" at bounding box center [194, 40] width 33 height 15
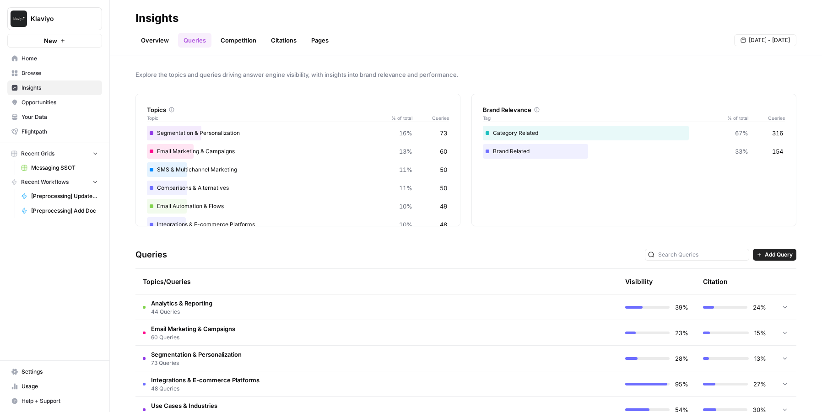
click at [211, 296] on td "Analytics & Reporting 44 Queries" at bounding box center [337, 307] width 404 height 25
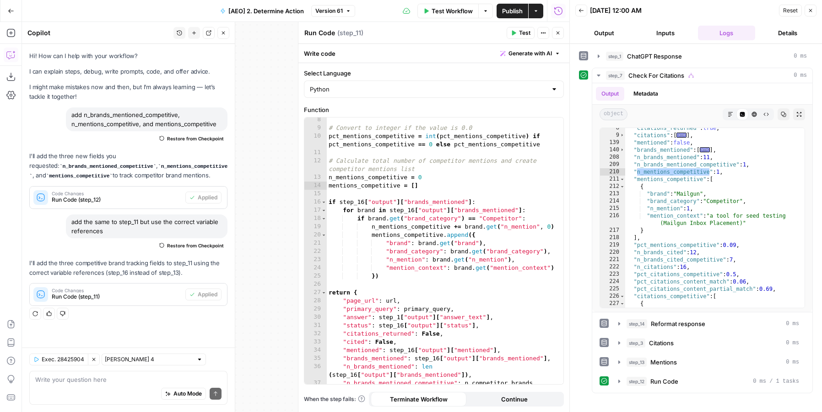
scroll to position [84, 0]
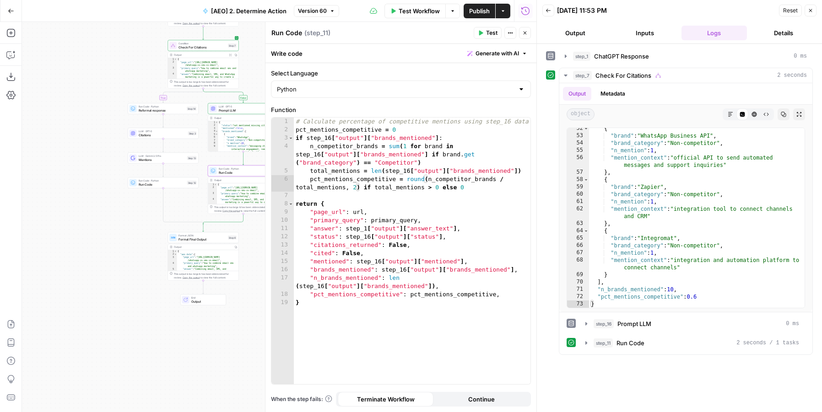
scroll to position [1189, 0]
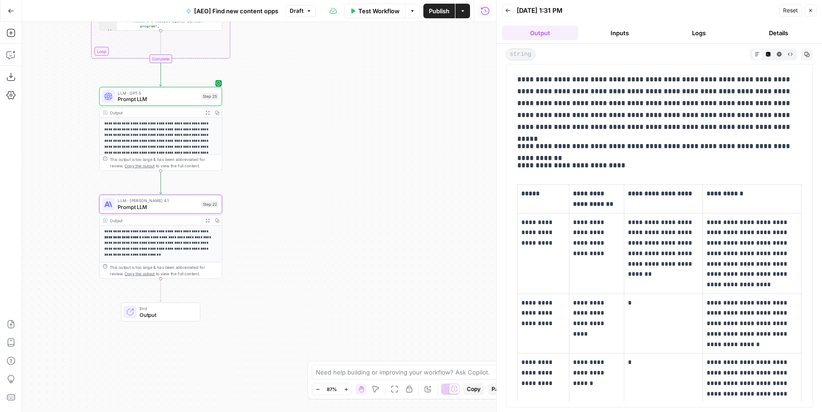
scroll to position [2817, 0]
